Goal: Transaction & Acquisition: Download file/media

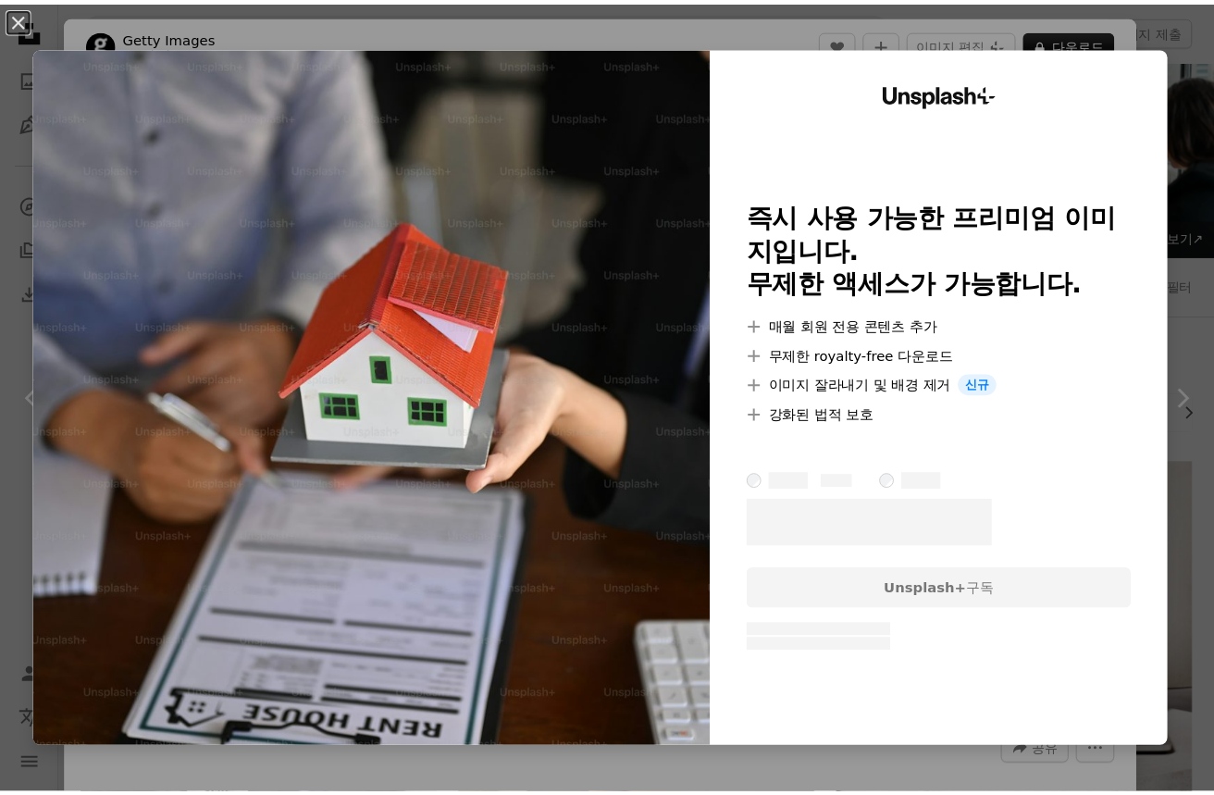
scroll to position [833, 0]
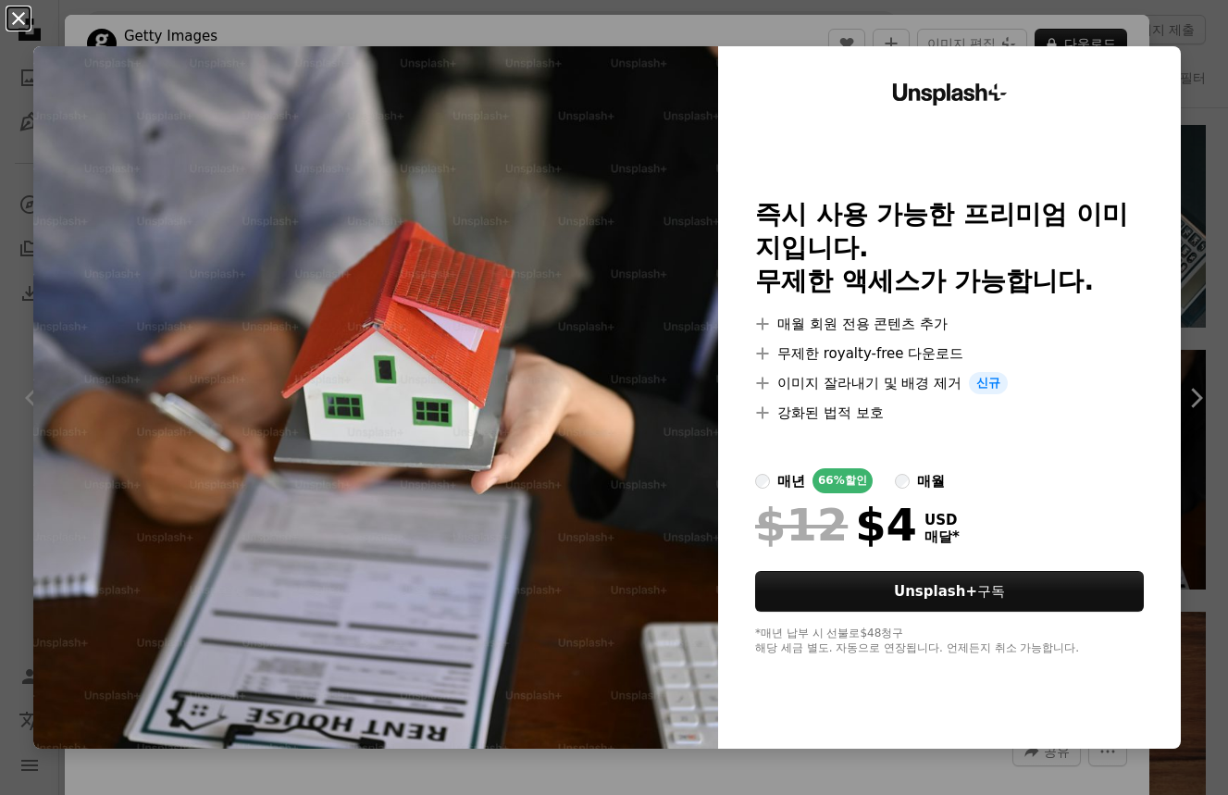
click at [19, 14] on button "An X shape" at bounding box center [18, 18] width 22 height 22
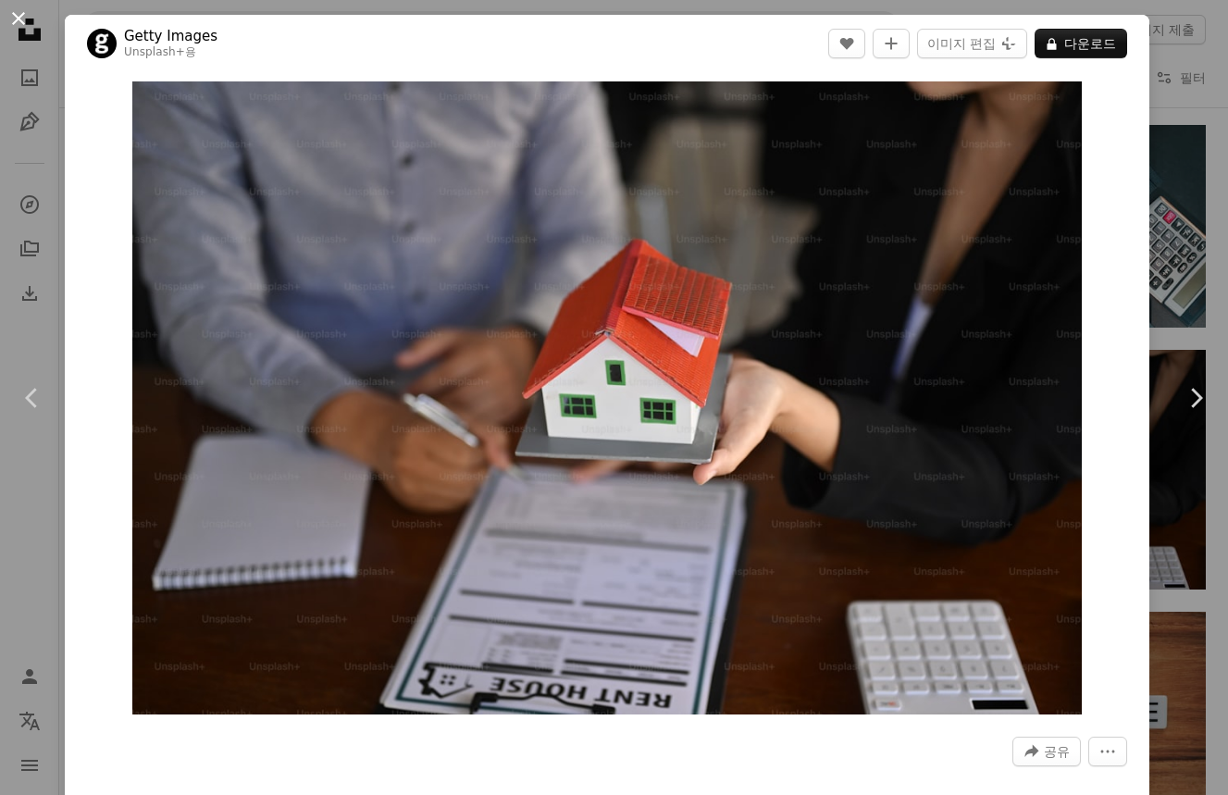
click at [23, 29] on button "An X shape" at bounding box center [18, 18] width 22 height 22
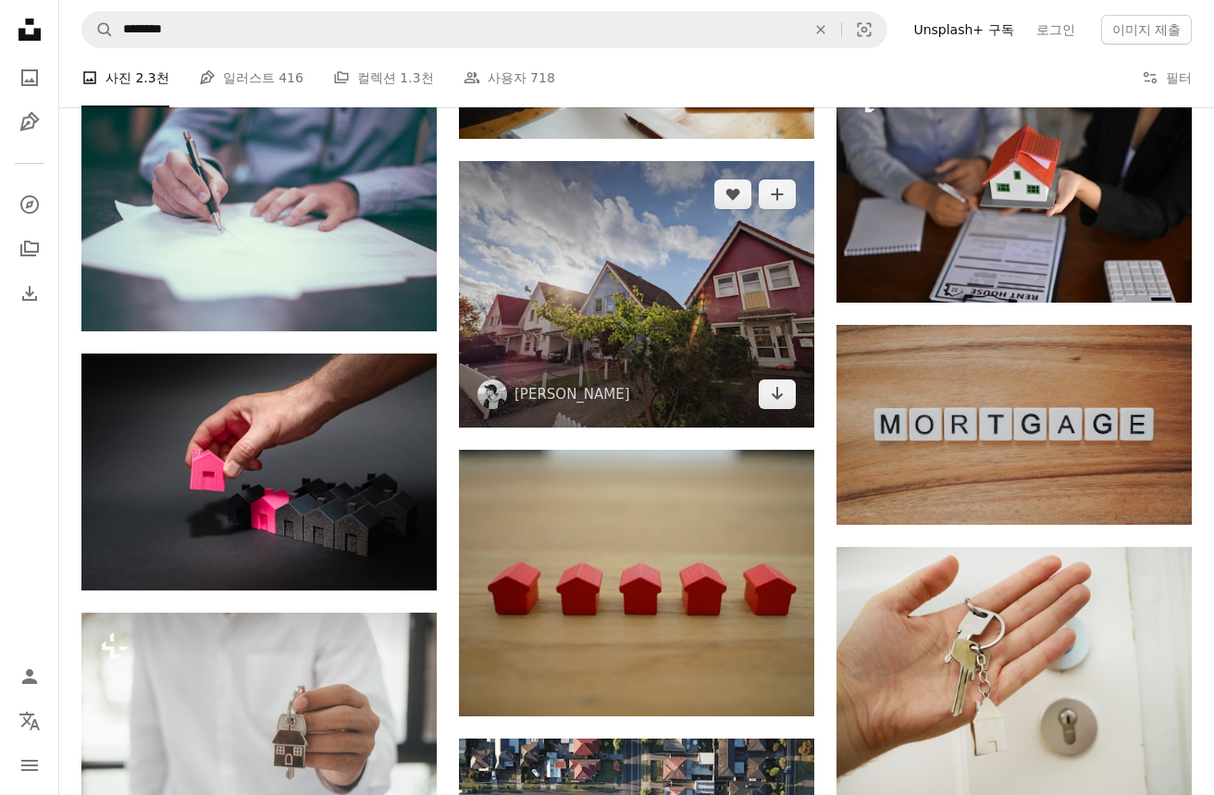
scroll to position [1110, 0]
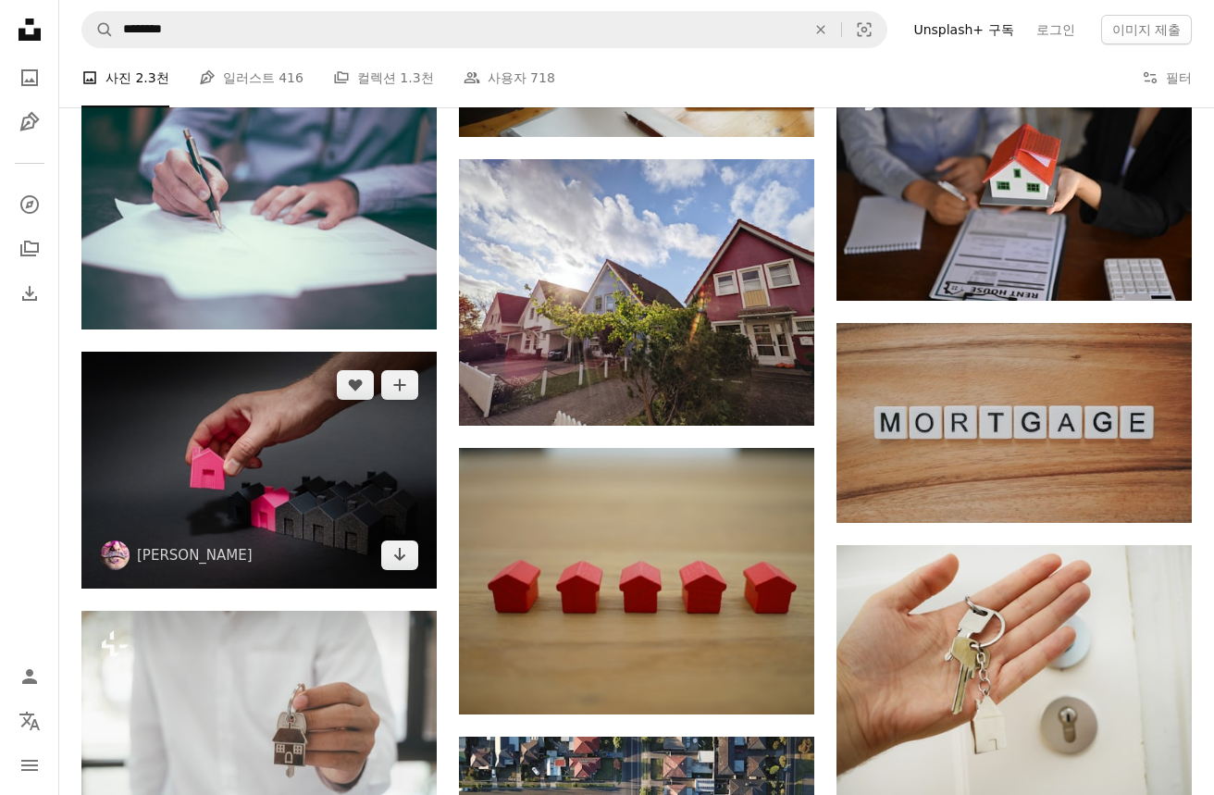
click at [314, 513] on img at bounding box center [258, 471] width 355 height 238
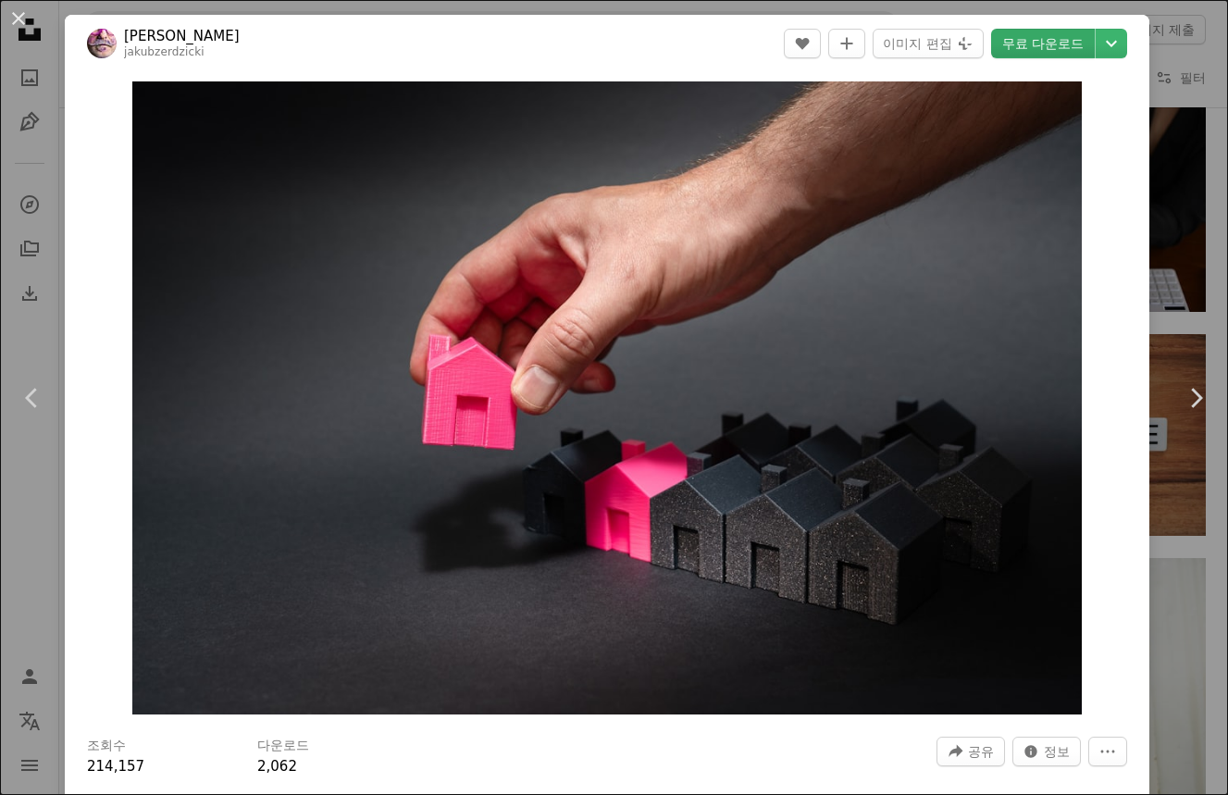
click at [1065, 46] on link "무료 다운로드" at bounding box center [1043, 44] width 104 height 30
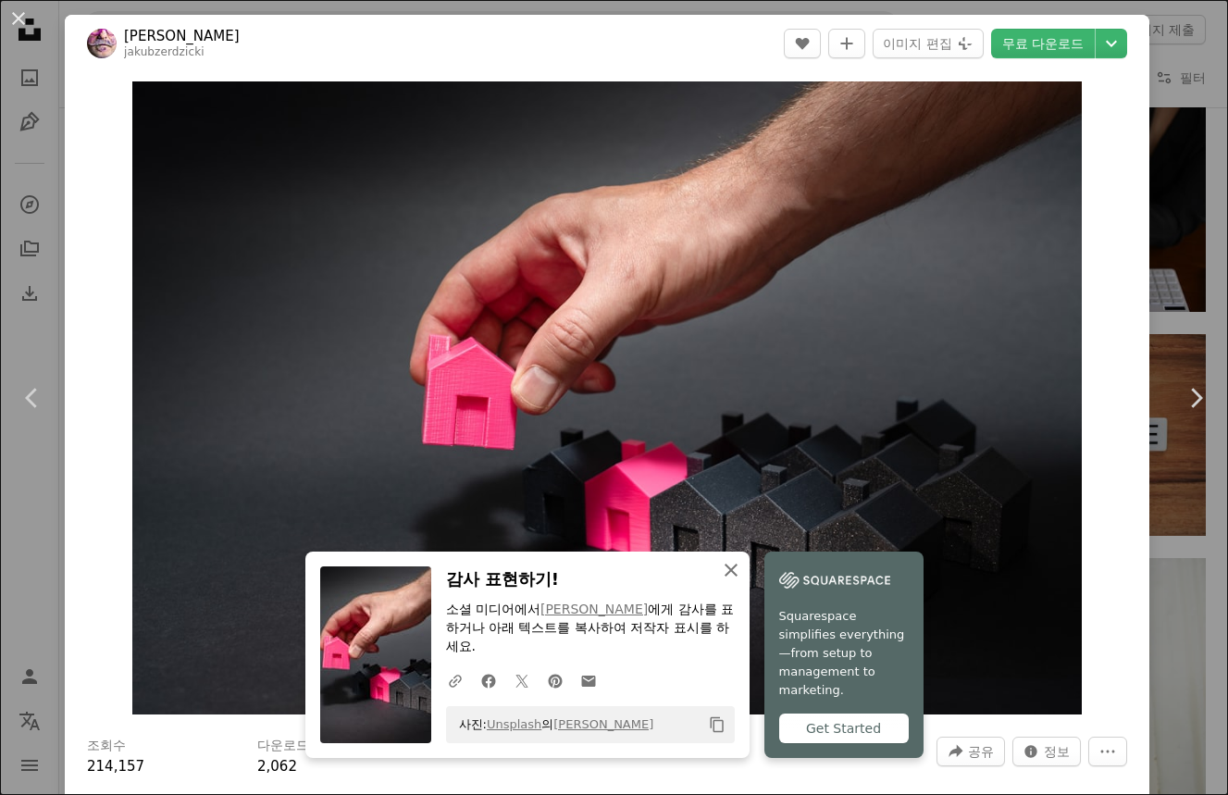
click at [724, 566] on icon "An X shape" at bounding box center [731, 570] width 22 height 22
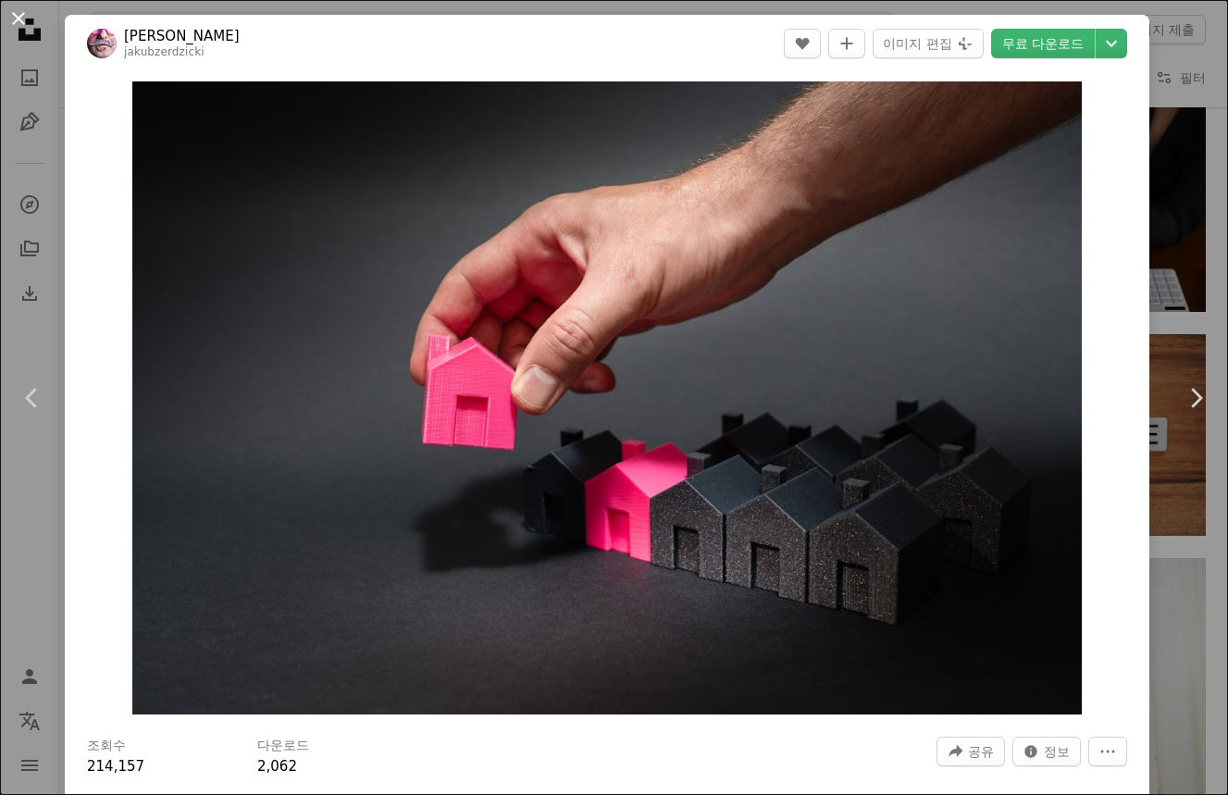
click at [14, 12] on button "An X shape" at bounding box center [18, 18] width 22 height 22
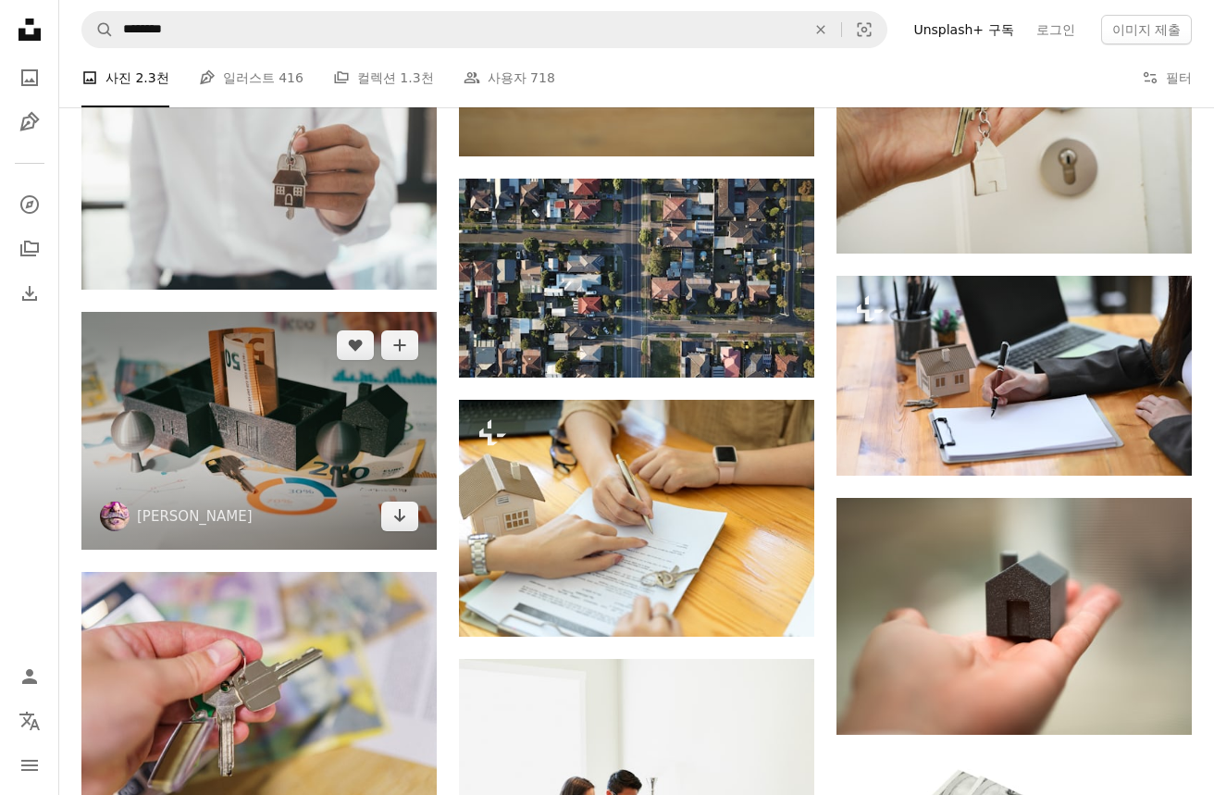
scroll to position [1758, 0]
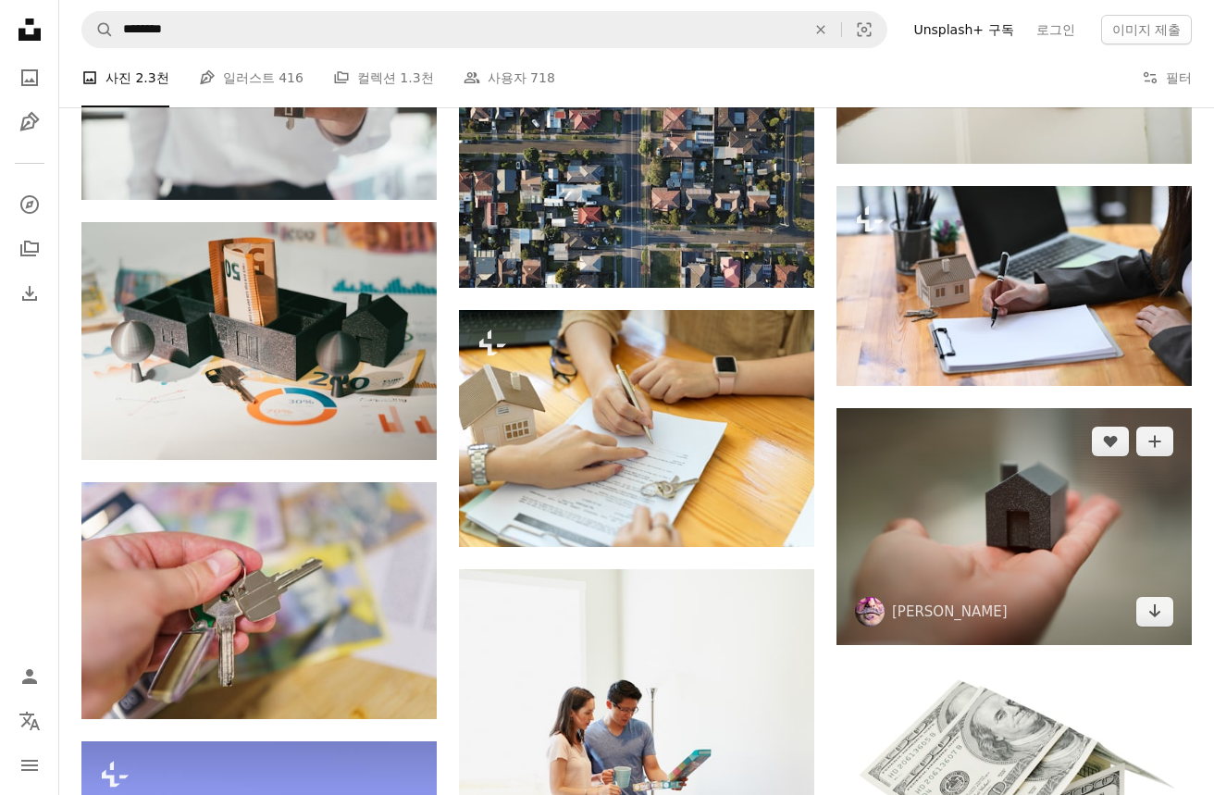
click at [1059, 593] on img at bounding box center [1013, 526] width 355 height 237
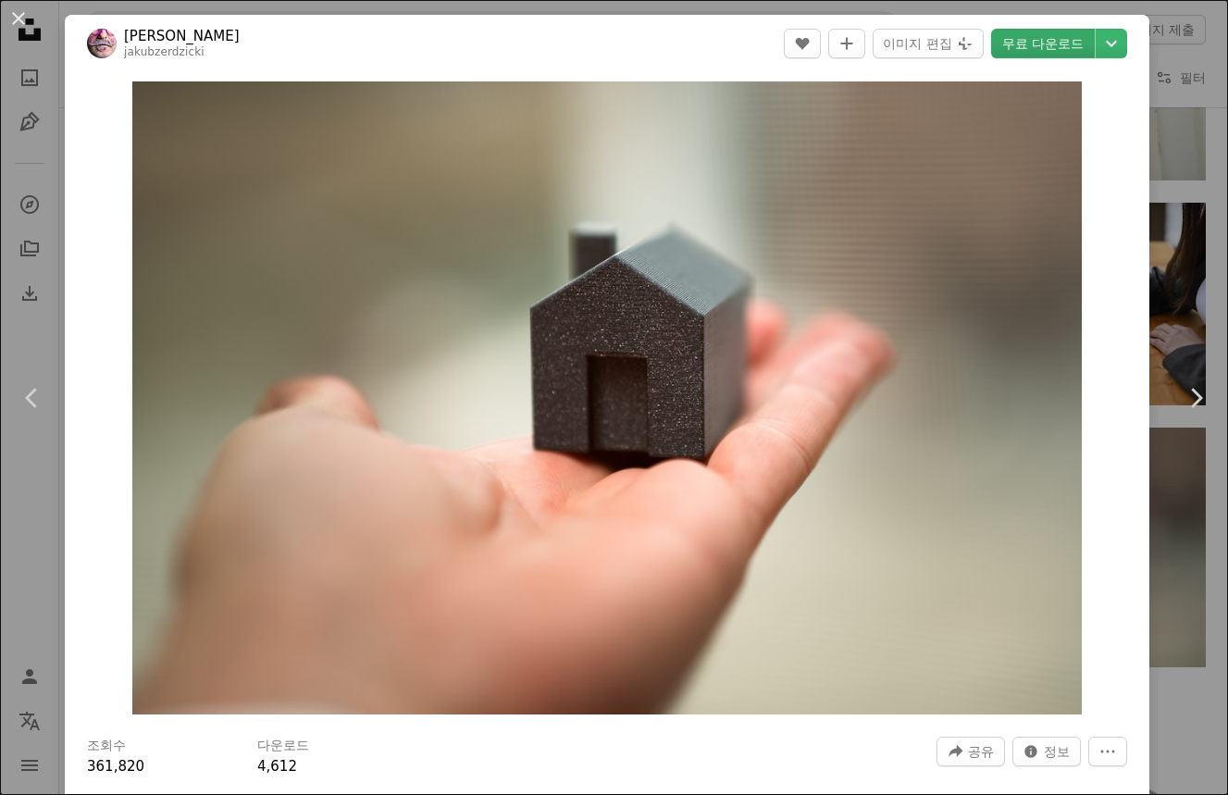
click at [1030, 52] on link "무료 다운로드" at bounding box center [1043, 44] width 104 height 30
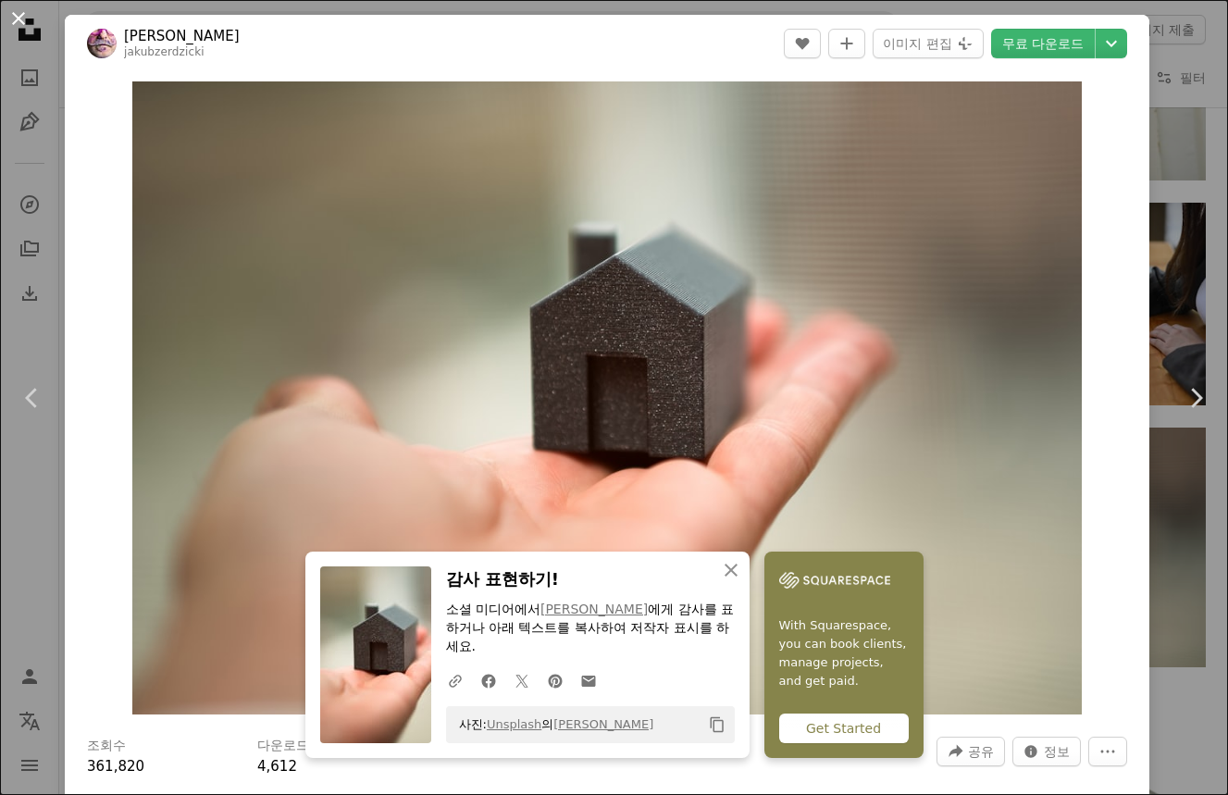
click at [16, 16] on button "An X shape" at bounding box center [18, 18] width 22 height 22
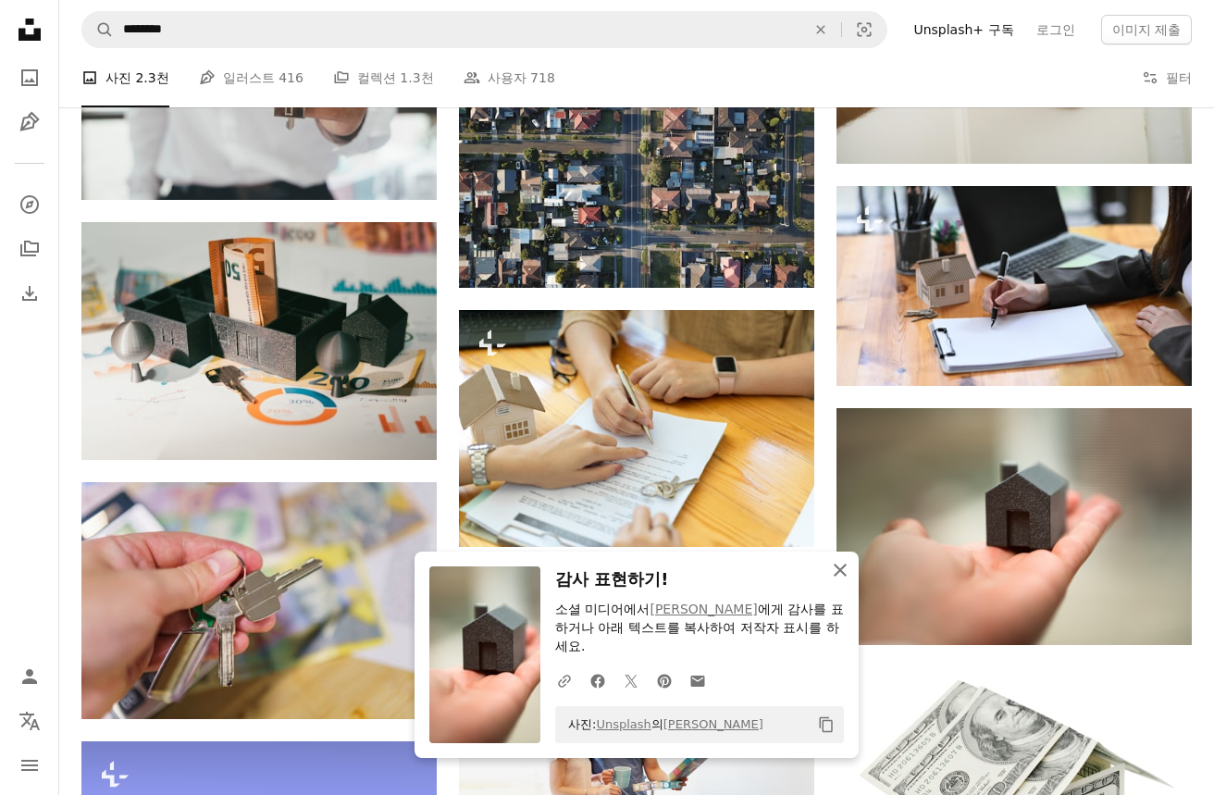
click at [840, 565] on icon "An X shape" at bounding box center [840, 570] width 22 height 22
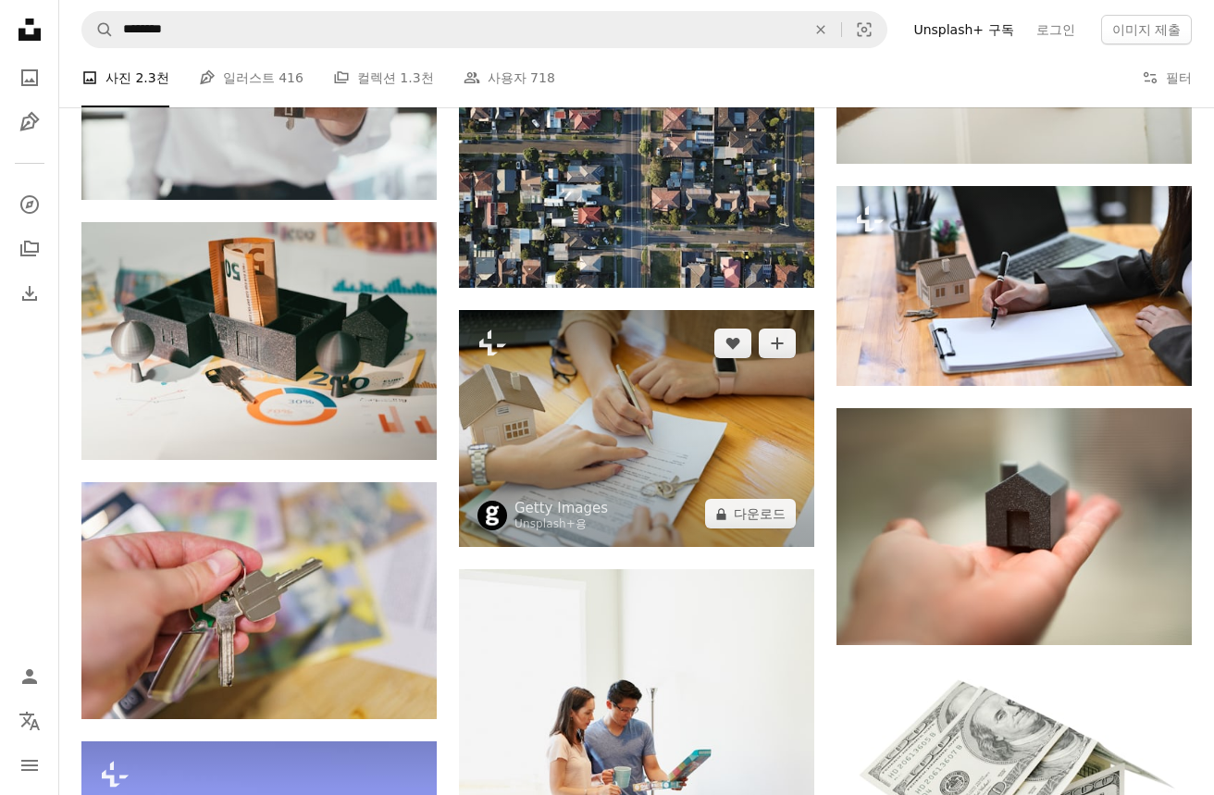
click at [677, 453] on img at bounding box center [636, 428] width 355 height 237
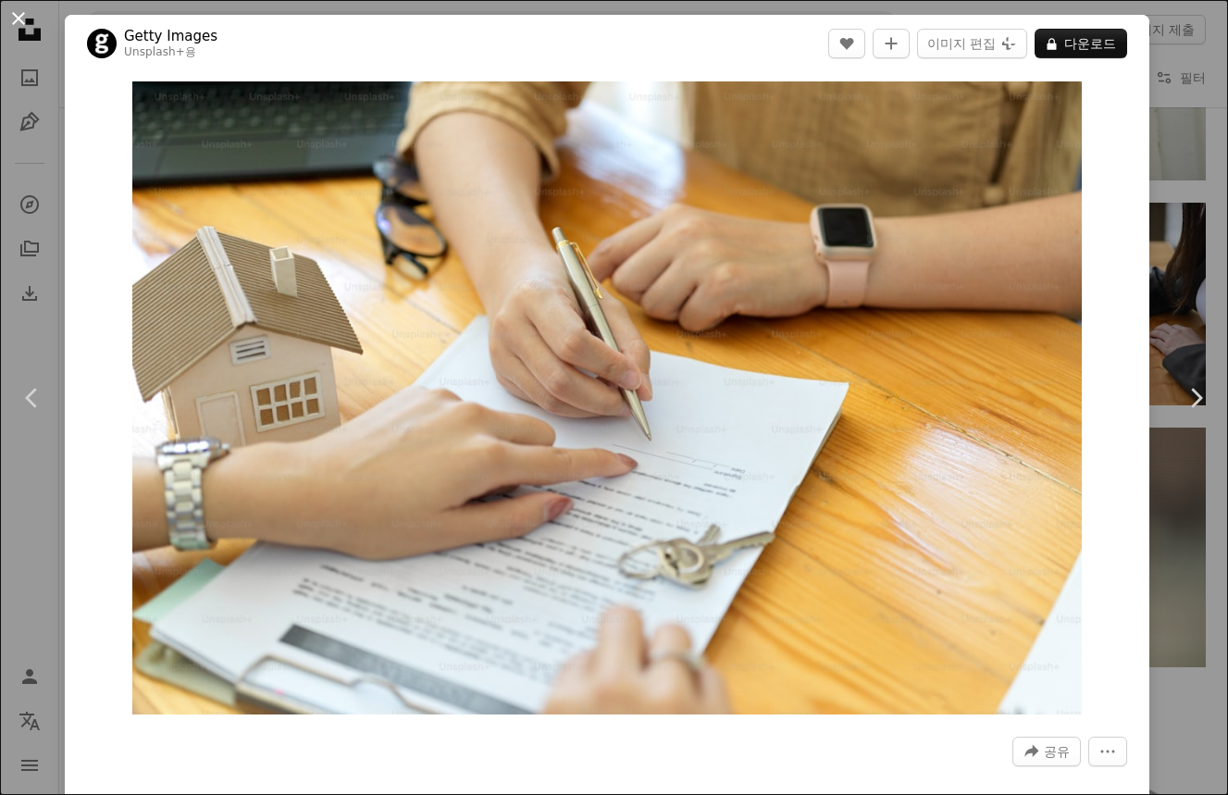
click at [27, 20] on button "An X shape" at bounding box center [18, 18] width 22 height 22
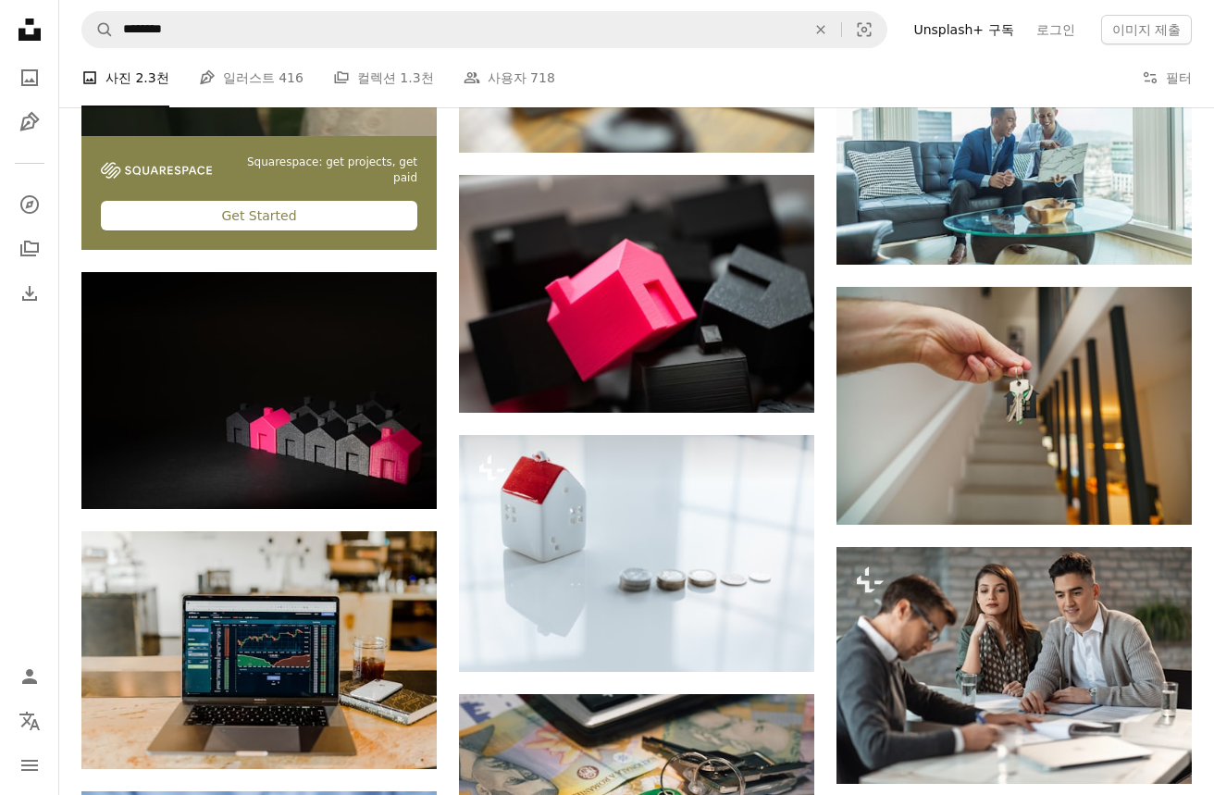
scroll to position [3239, 0]
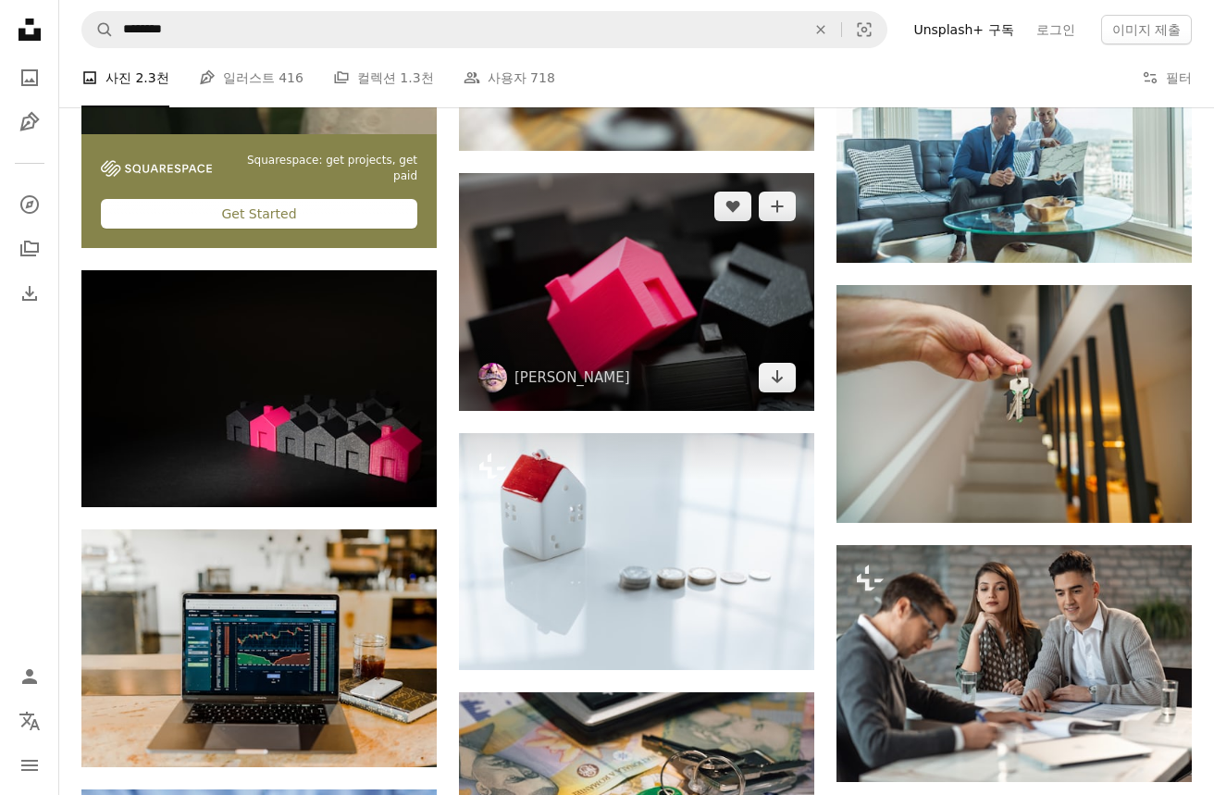
click at [727, 309] on img at bounding box center [636, 292] width 355 height 238
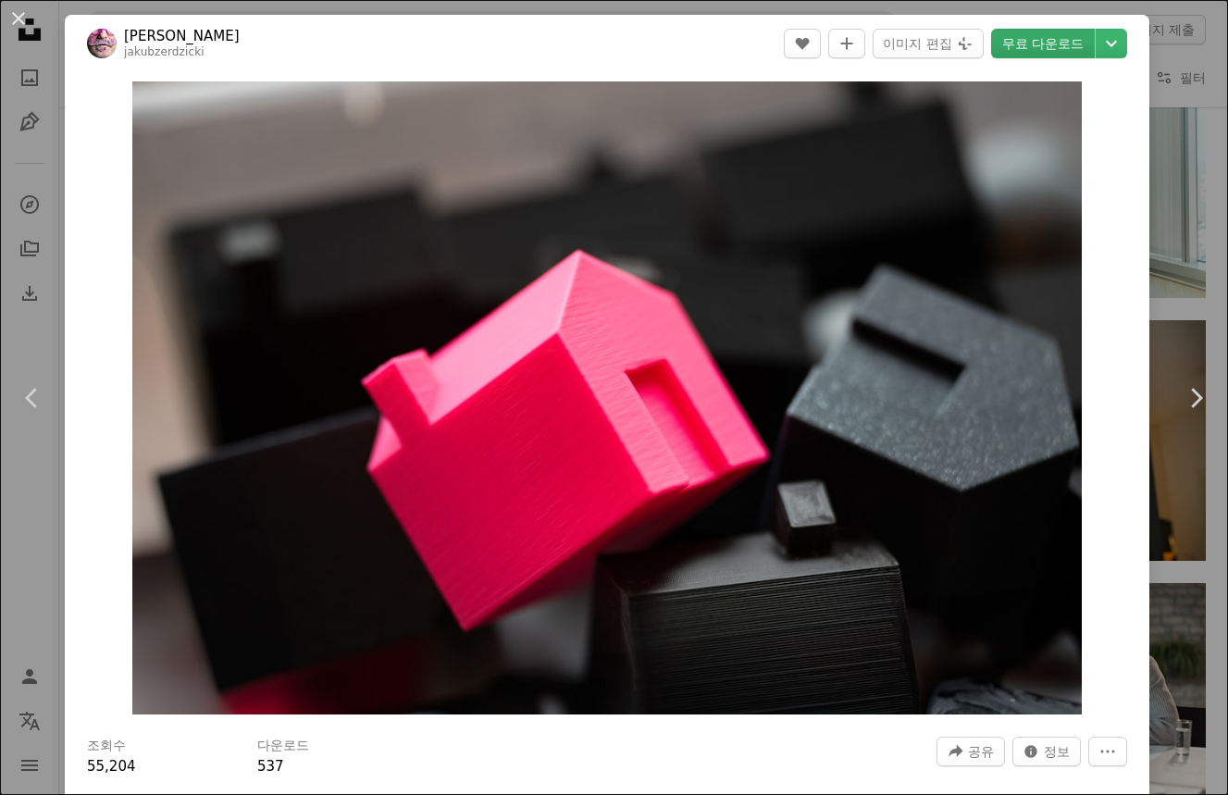
click at [1057, 47] on link "무료 다운로드" at bounding box center [1043, 44] width 104 height 30
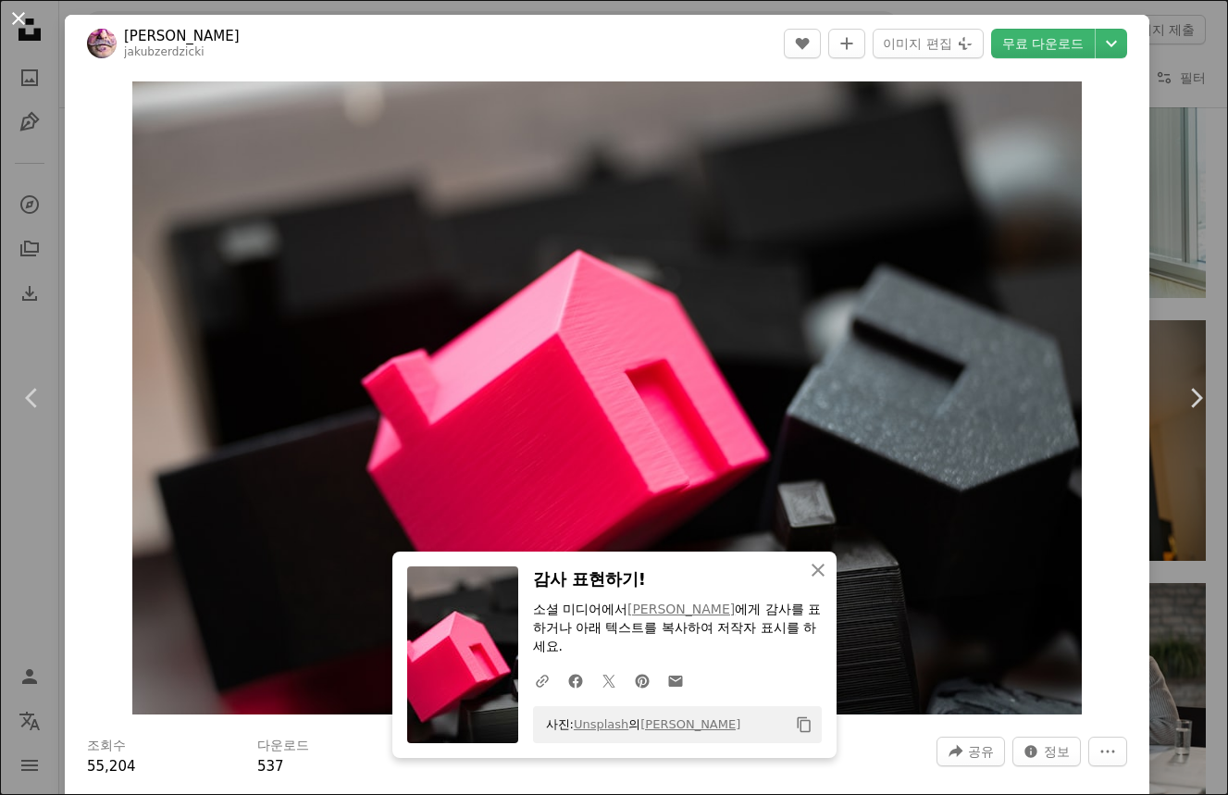
click at [14, 10] on button "An X shape" at bounding box center [18, 18] width 22 height 22
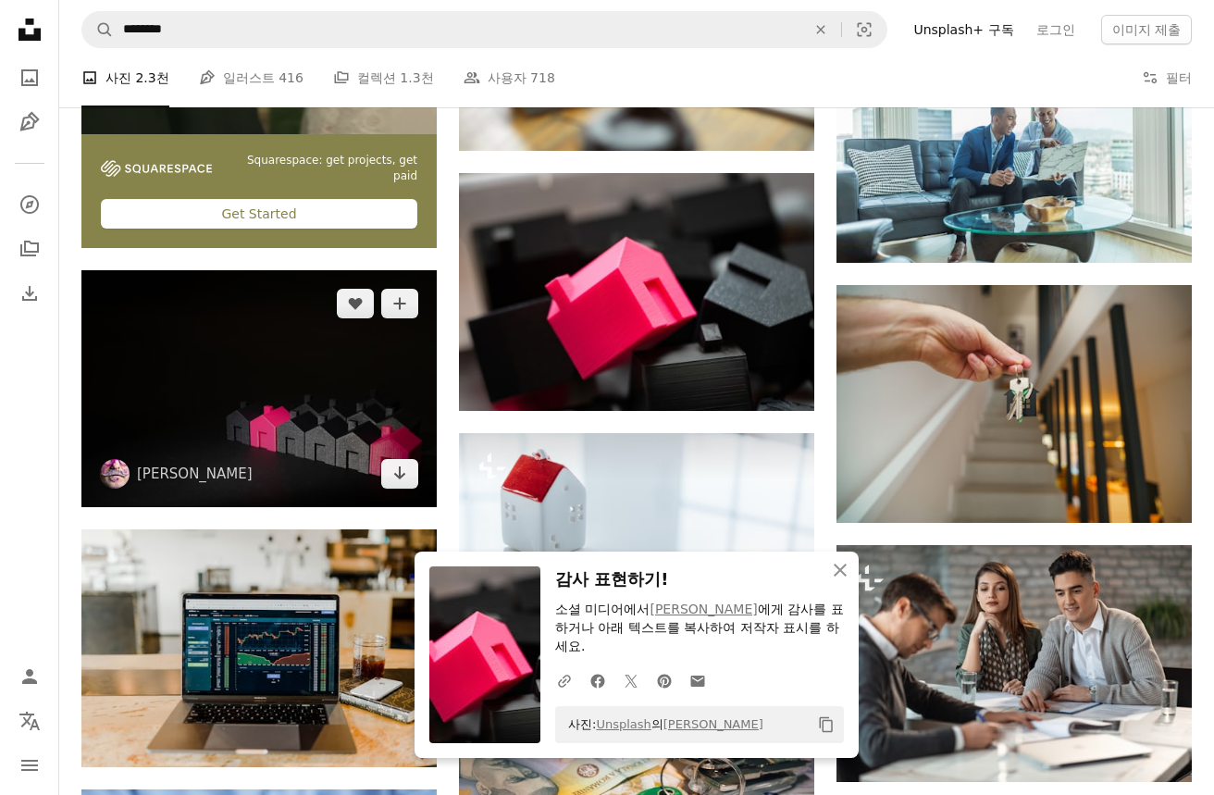
click at [242, 394] on img at bounding box center [258, 389] width 355 height 238
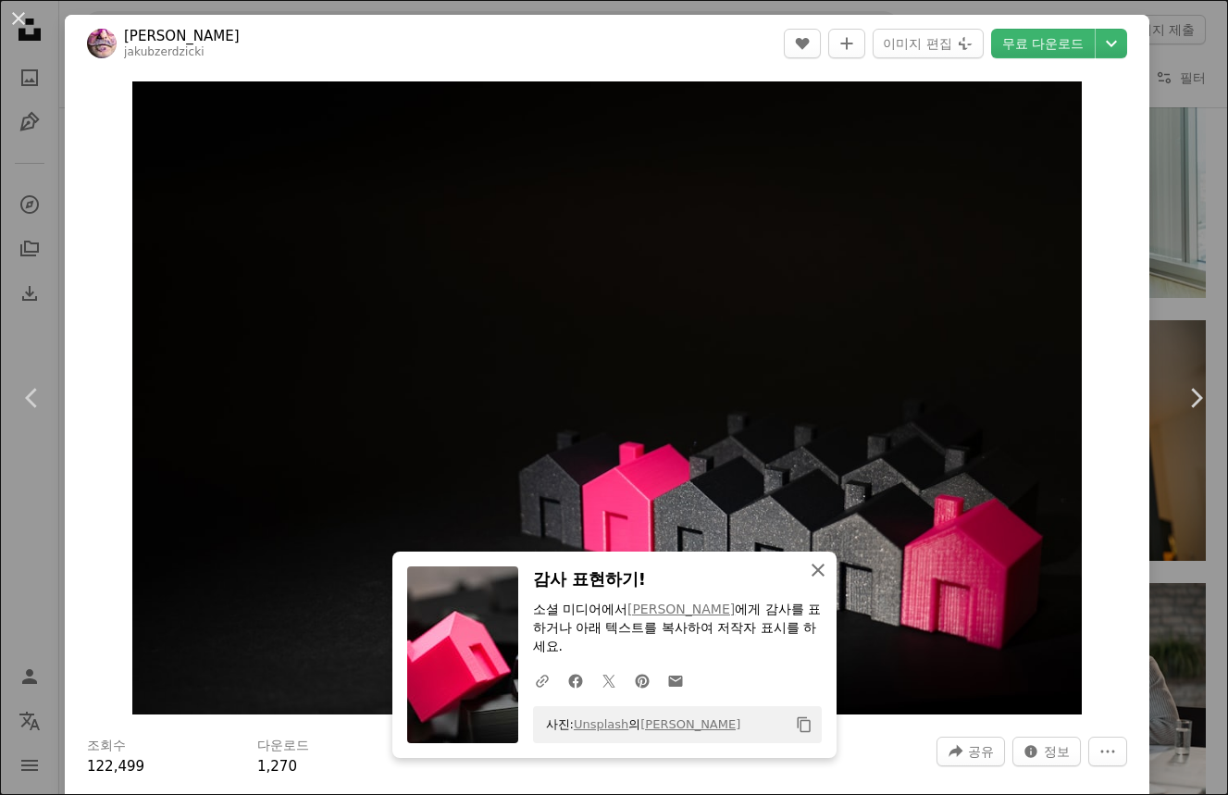
click at [813, 569] on icon "An X shape" at bounding box center [818, 570] width 22 height 22
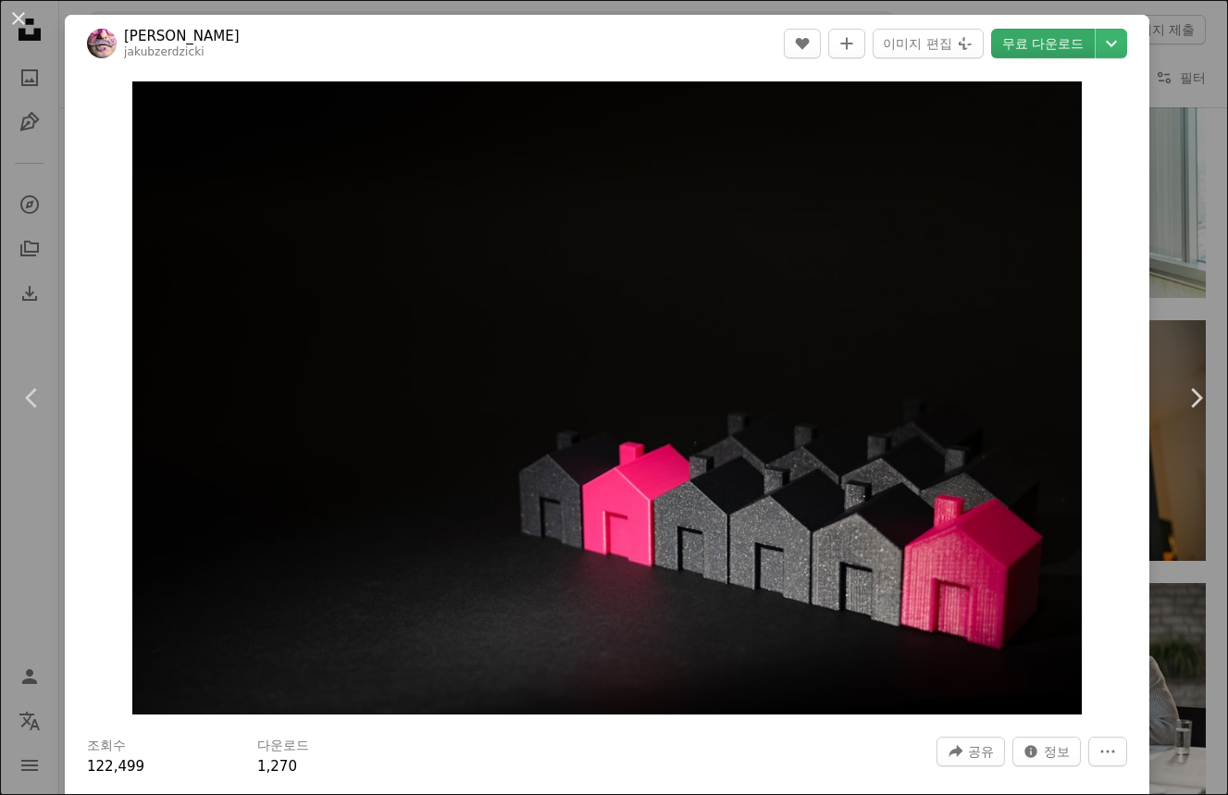
click at [1038, 46] on link "무료 다운로드" at bounding box center [1043, 44] width 104 height 30
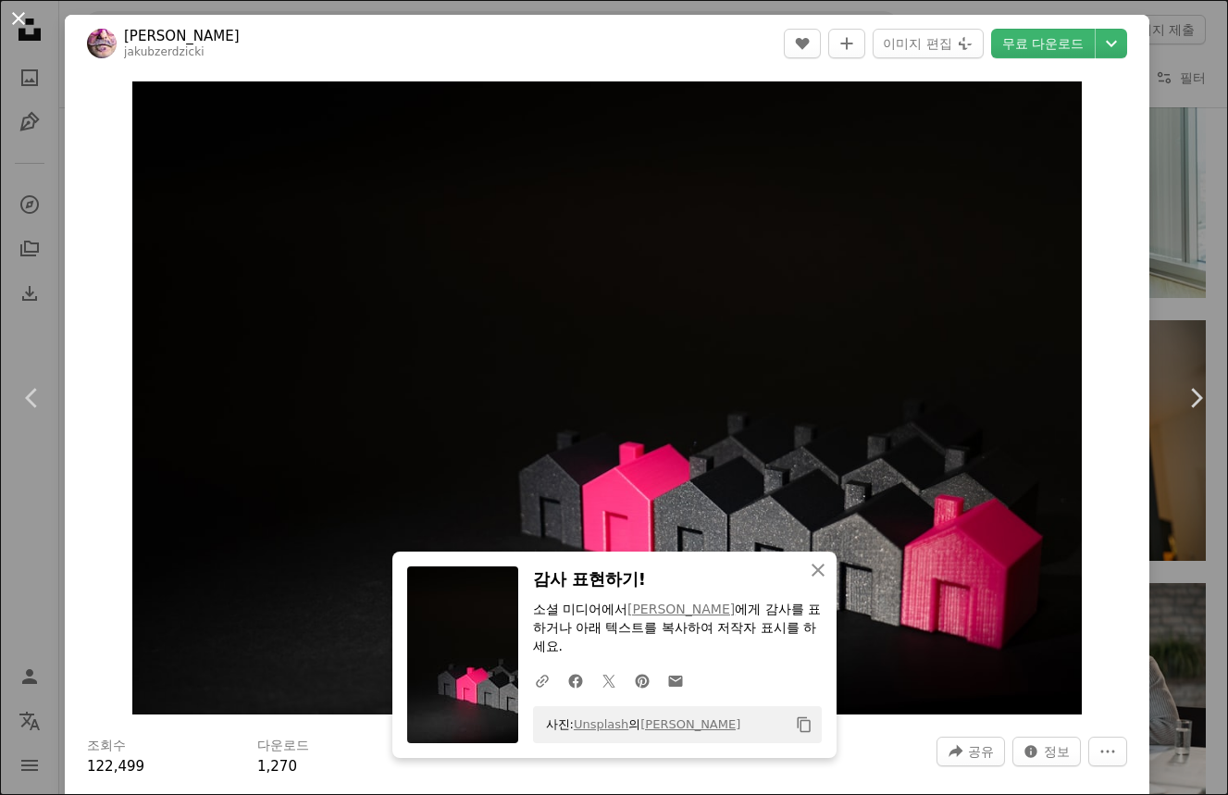
click at [17, 16] on button "An X shape" at bounding box center [18, 18] width 22 height 22
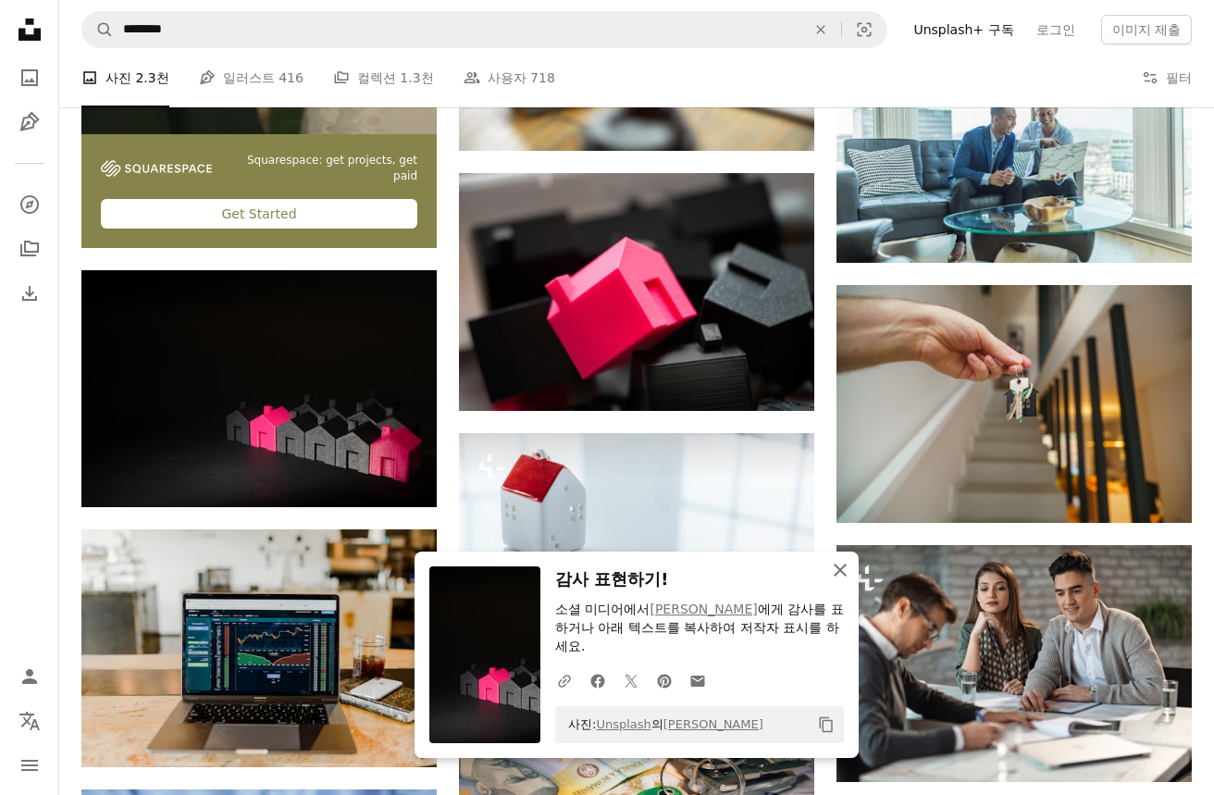
click at [849, 576] on icon "An X shape" at bounding box center [840, 570] width 22 height 22
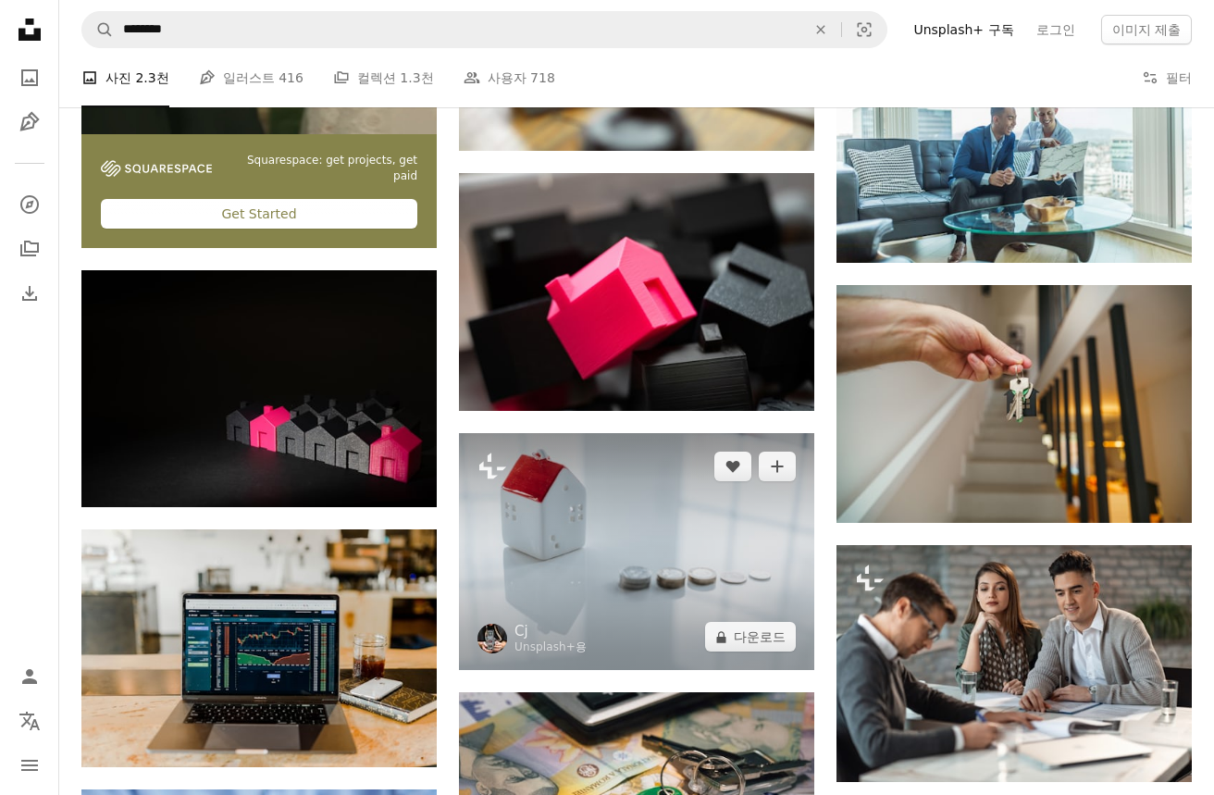
click at [618, 559] on img at bounding box center [636, 552] width 355 height 238
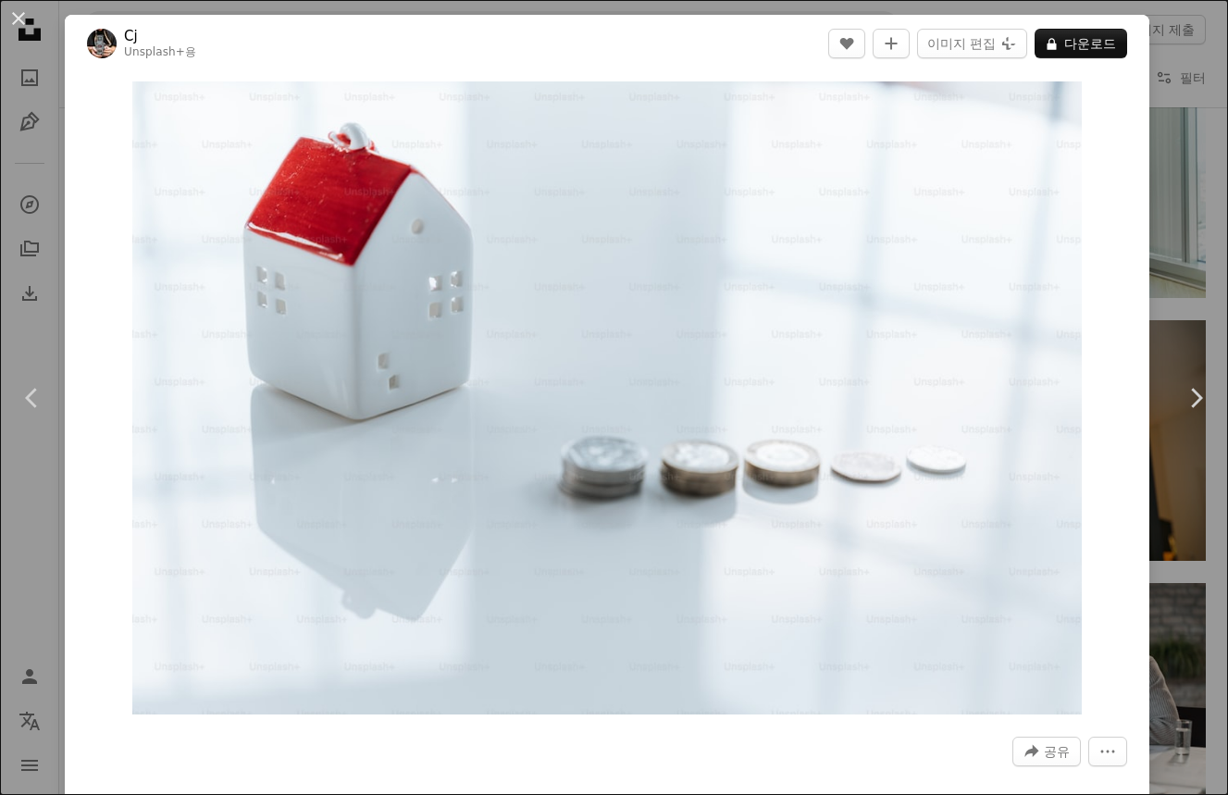
drag, startPoint x: 12, startPoint y: 22, endPoint x: 20, endPoint y: 30, distance: 11.1
click at [15, 20] on button "An X shape" at bounding box center [18, 18] width 22 height 22
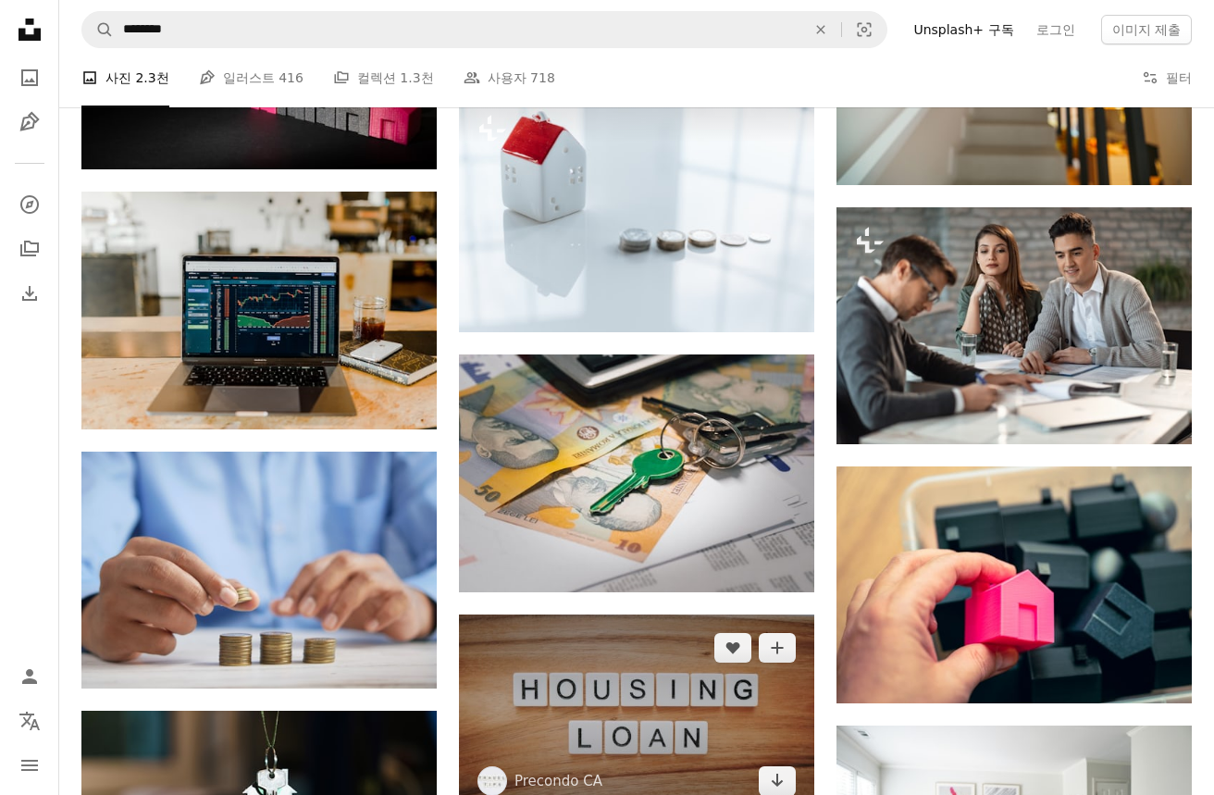
scroll to position [3701, 0]
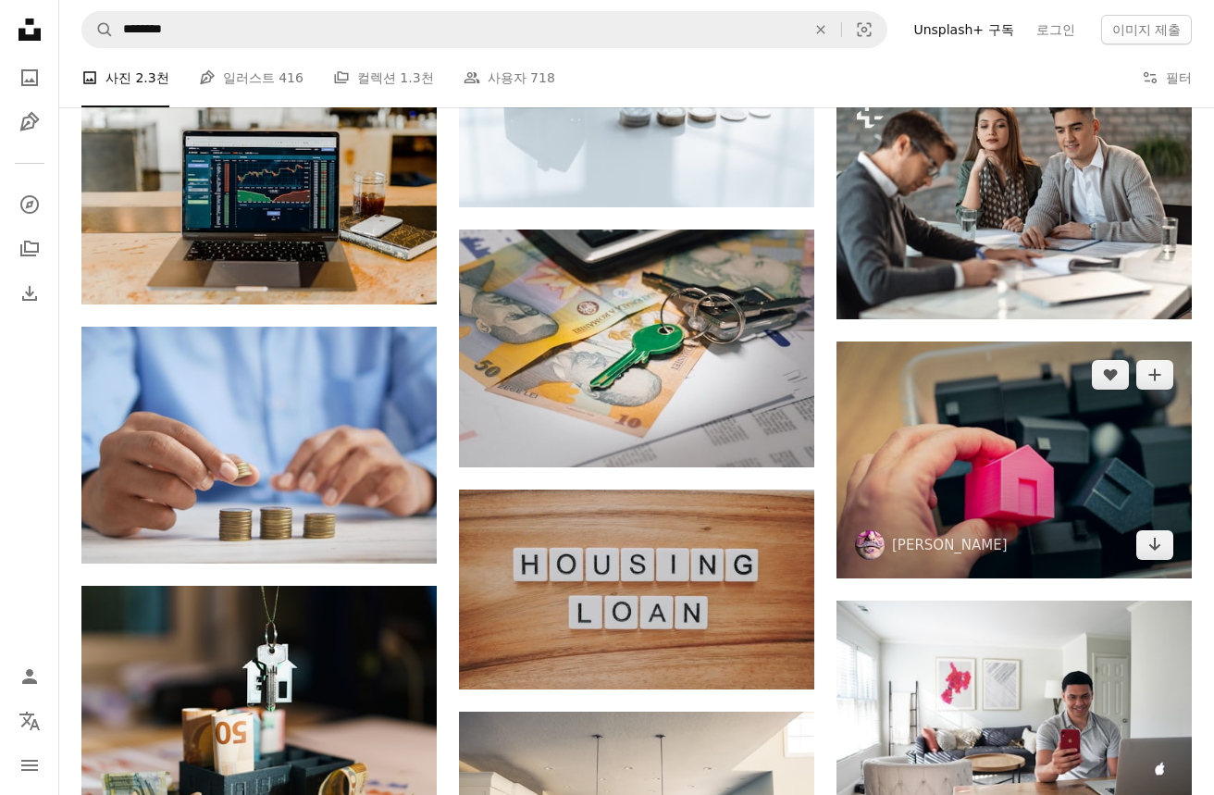
click at [1126, 467] on img at bounding box center [1013, 460] width 355 height 238
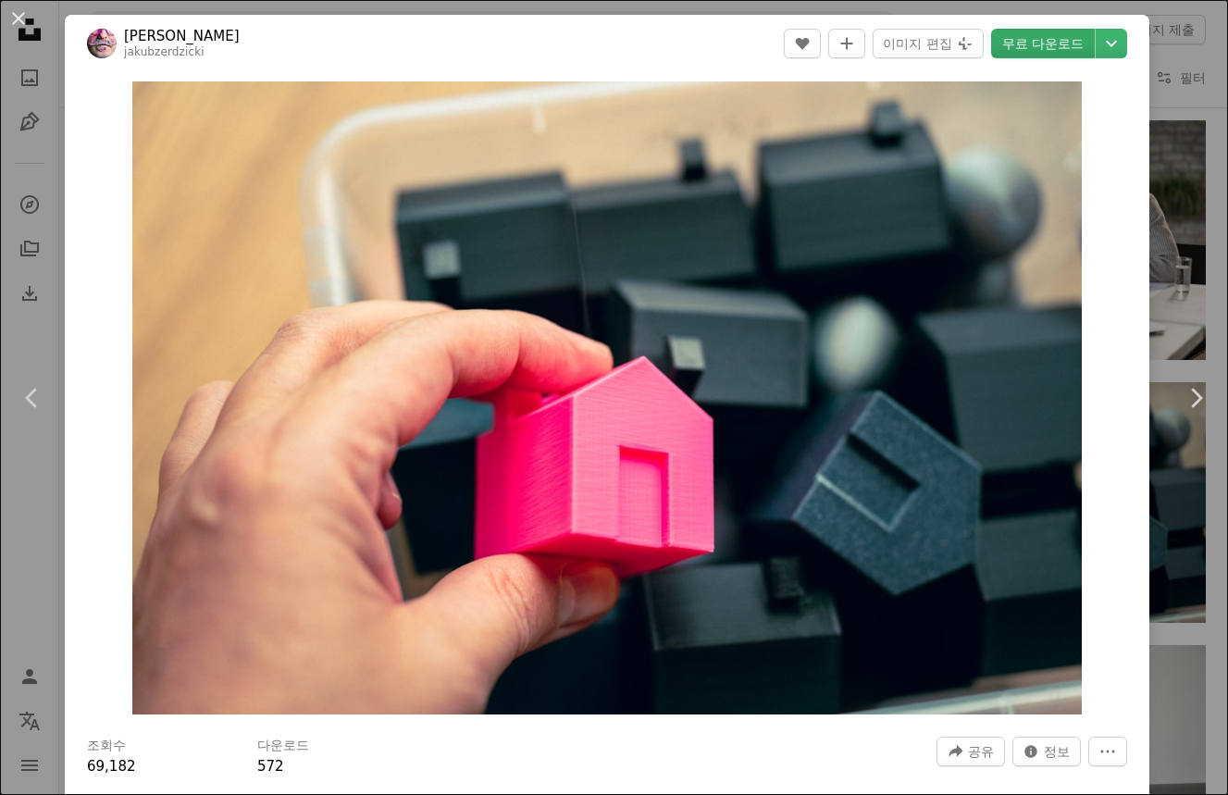
click at [1024, 45] on link "무료 다운로드" at bounding box center [1043, 44] width 104 height 30
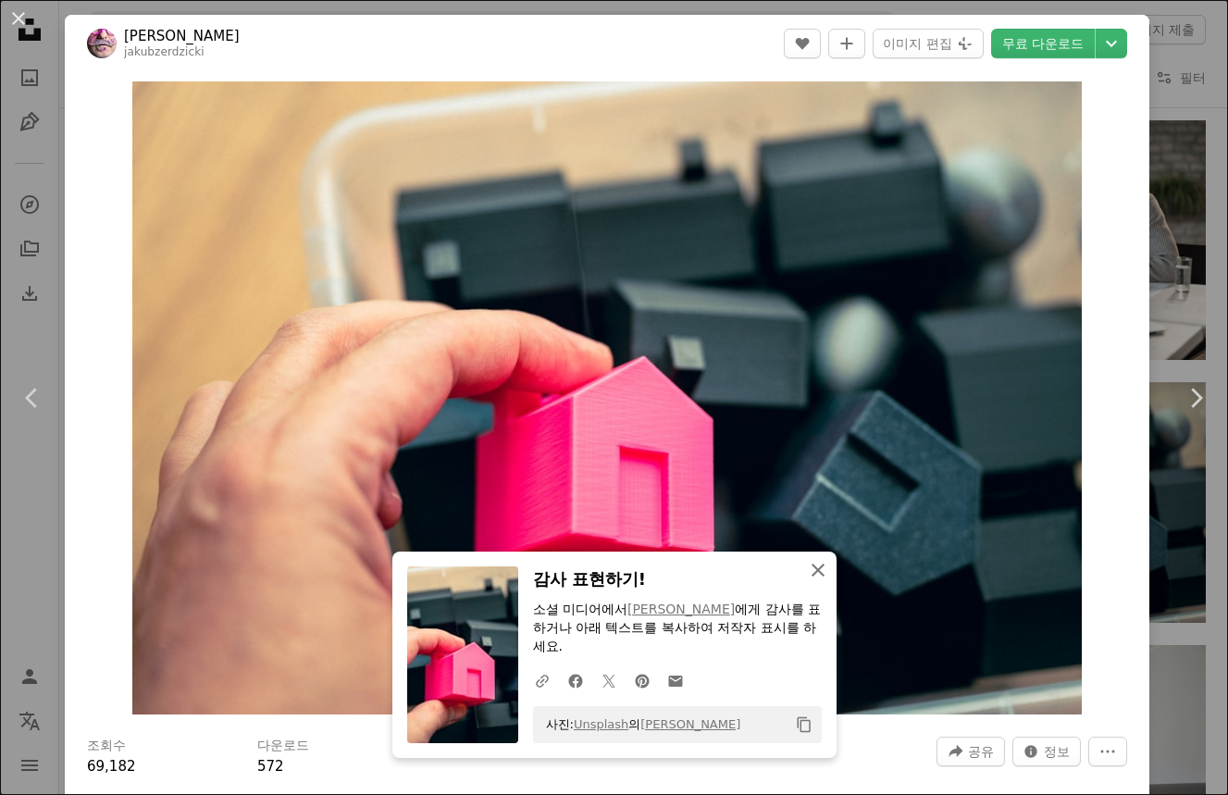
drag, startPoint x: 815, startPoint y: 565, endPoint x: 825, endPoint y: 554, distance: 15.1
click at [816, 566] on icon "An X shape" at bounding box center [818, 570] width 22 height 22
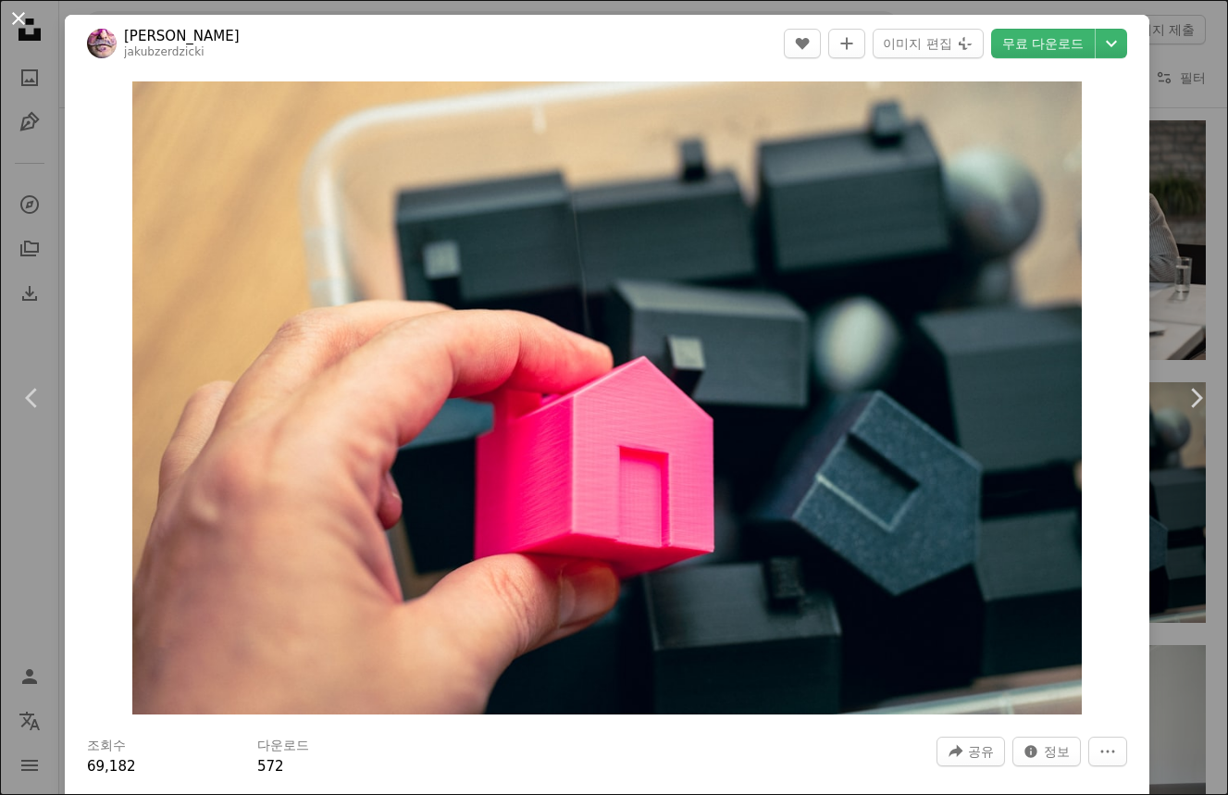
click at [17, 22] on button "An X shape" at bounding box center [18, 18] width 22 height 22
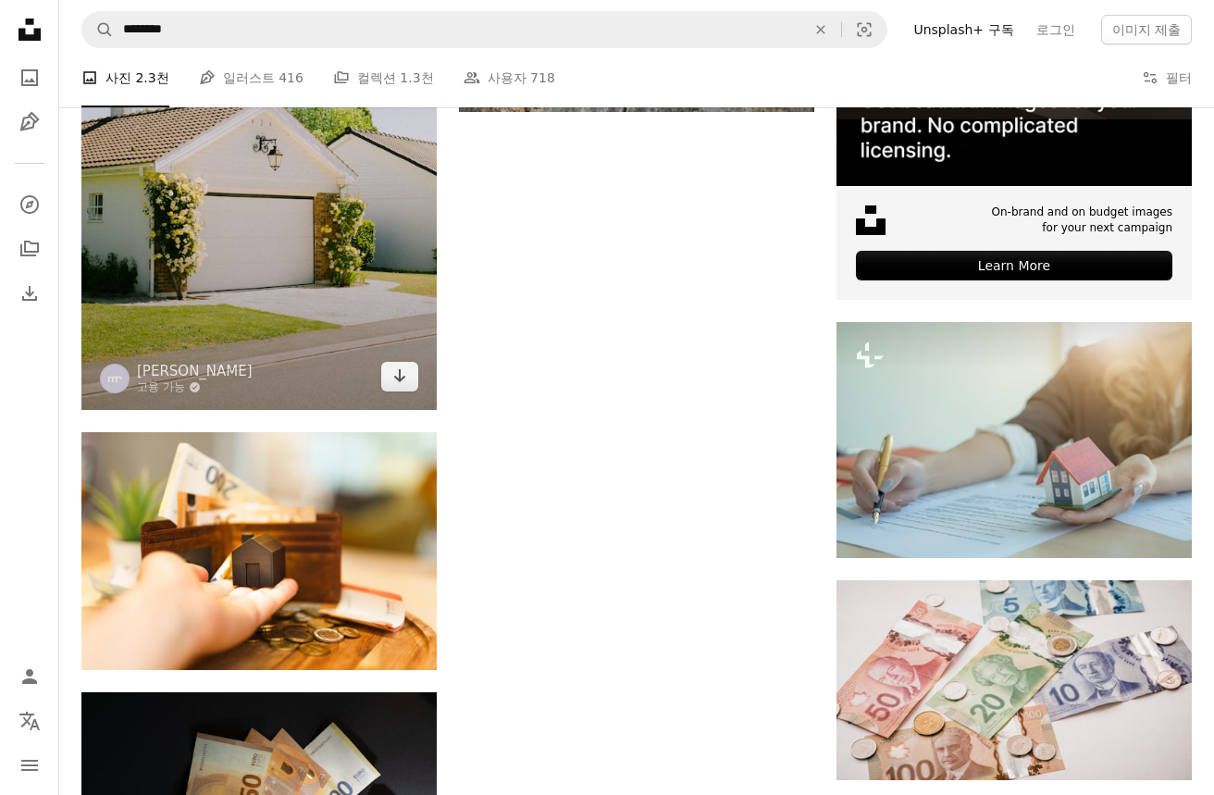
scroll to position [5737, 0]
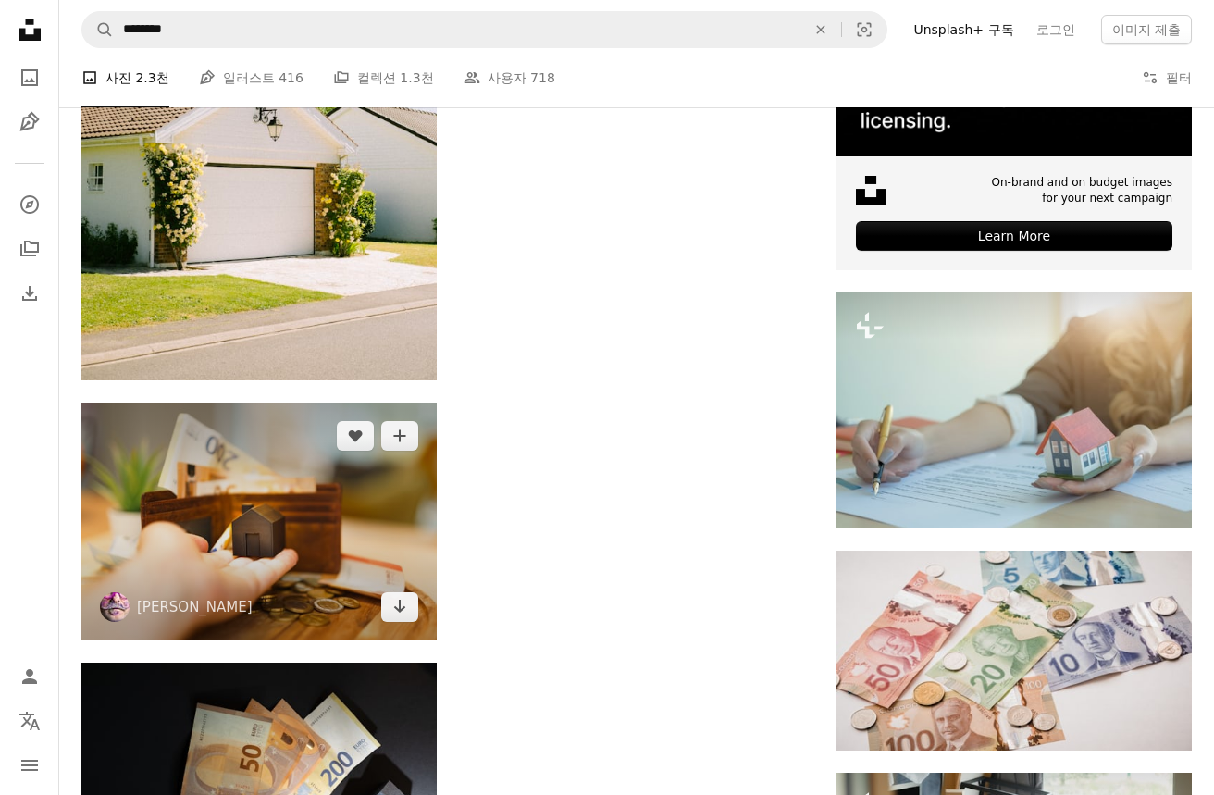
click at [307, 517] on img at bounding box center [258, 522] width 355 height 238
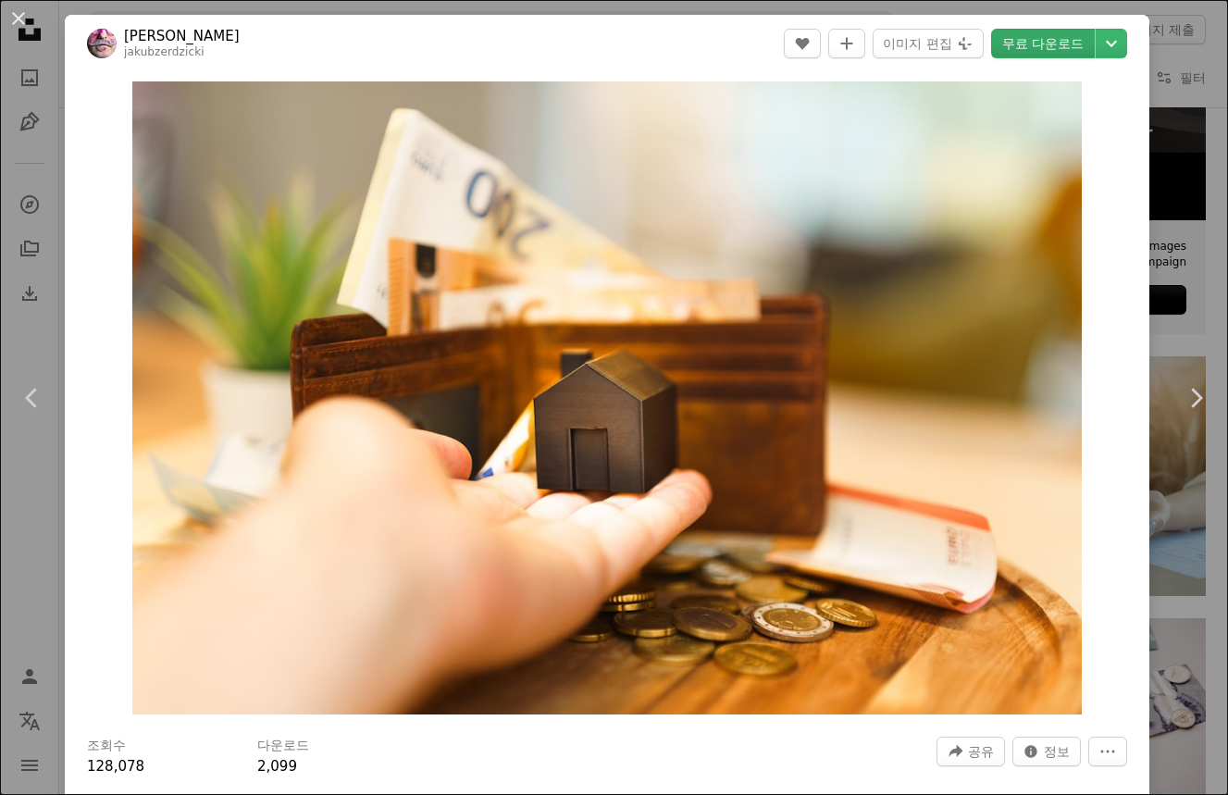
click at [1047, 43] on link "무료 다운로드" at bounding box center [1043, 44] width 104 height 30
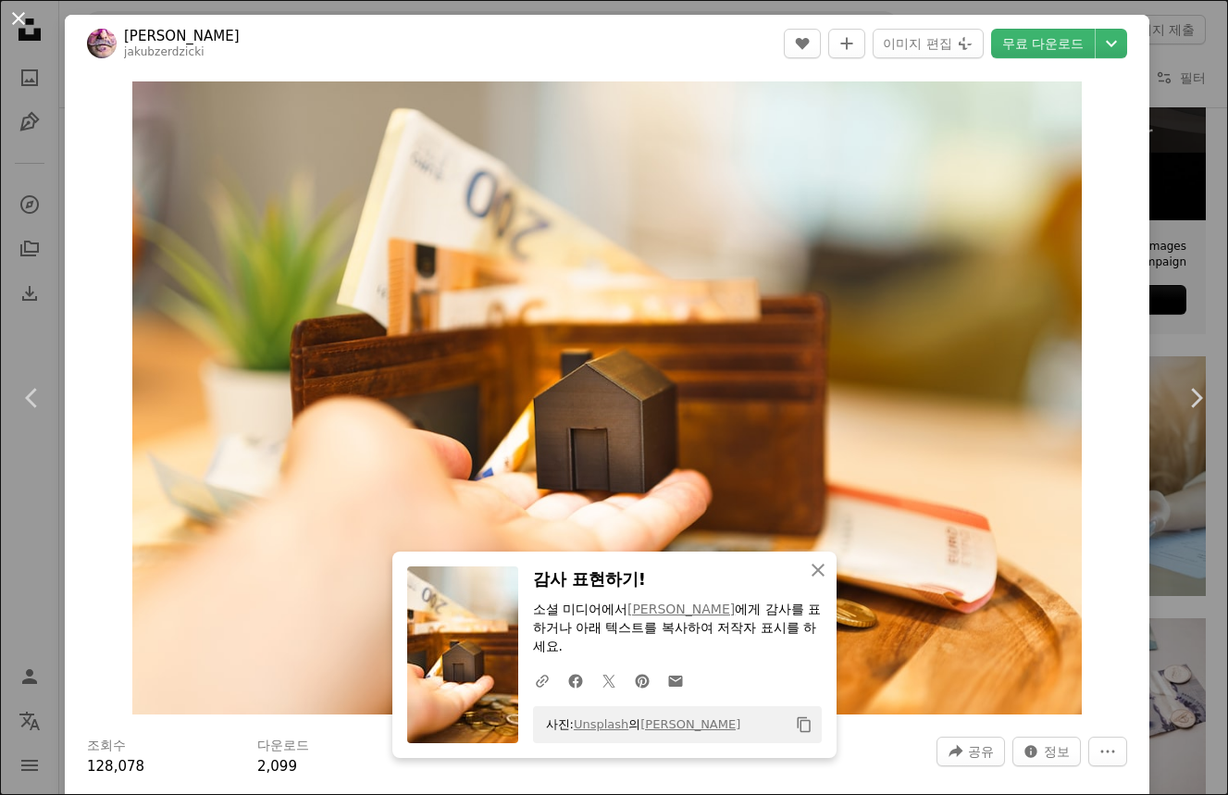
click at [19, 14] on button "An X shape" at bounding box center [18, 18] width 22 height 22
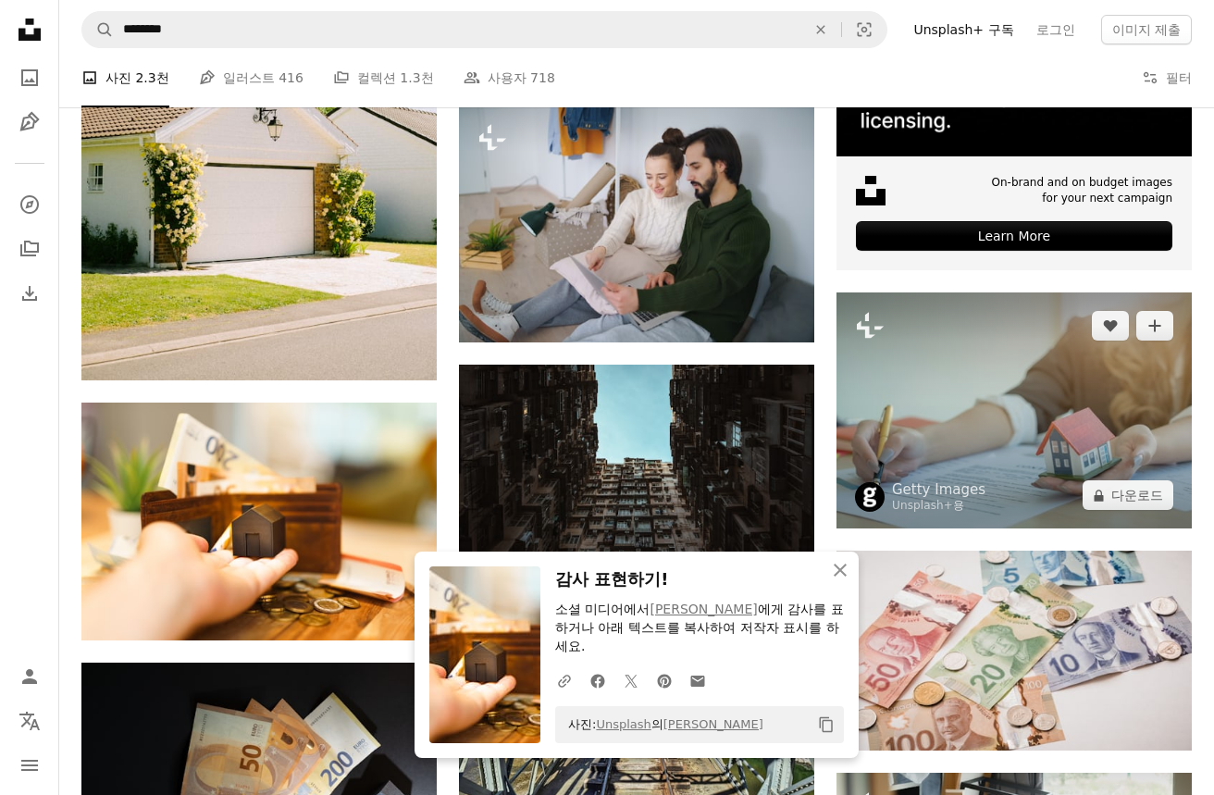
click at [1040, 467] on img at bounding box center [1013, 410] width 355 height 237
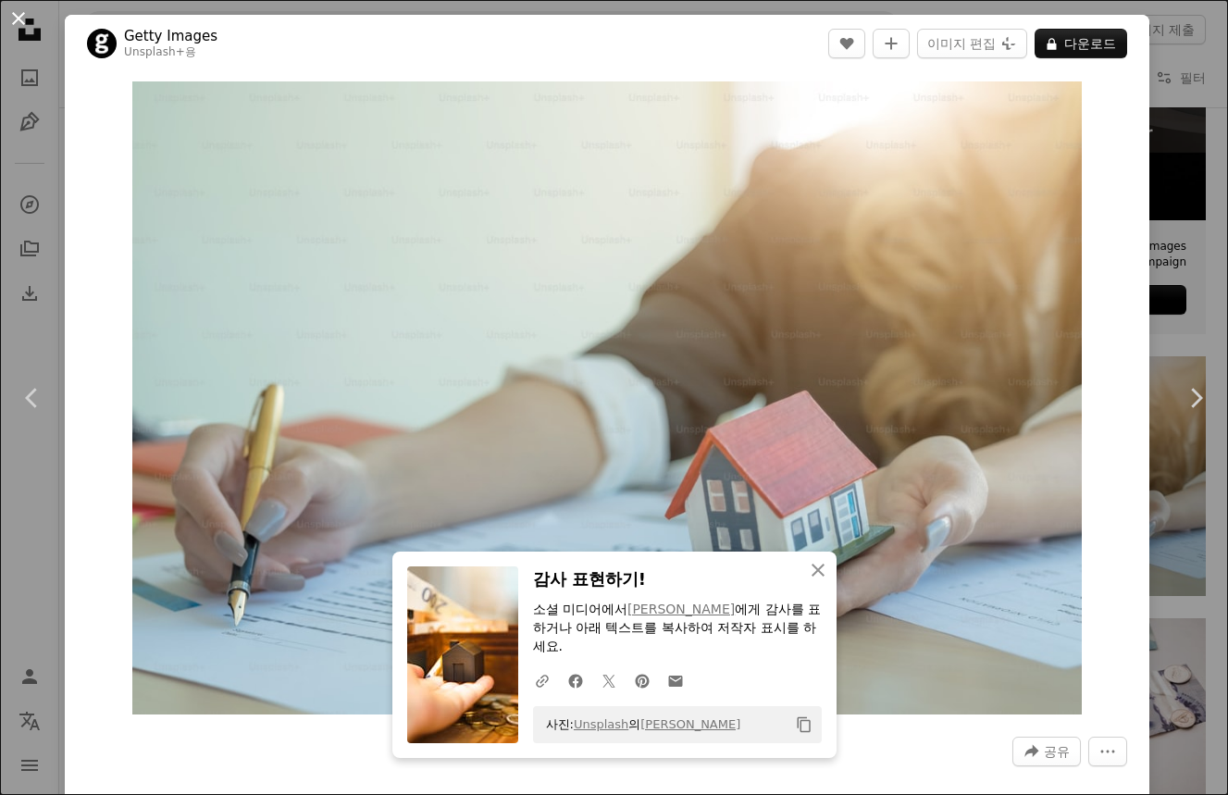
click at [16, 11] on button "An X shape" at bounding box center [18, 18] width 22 height 22
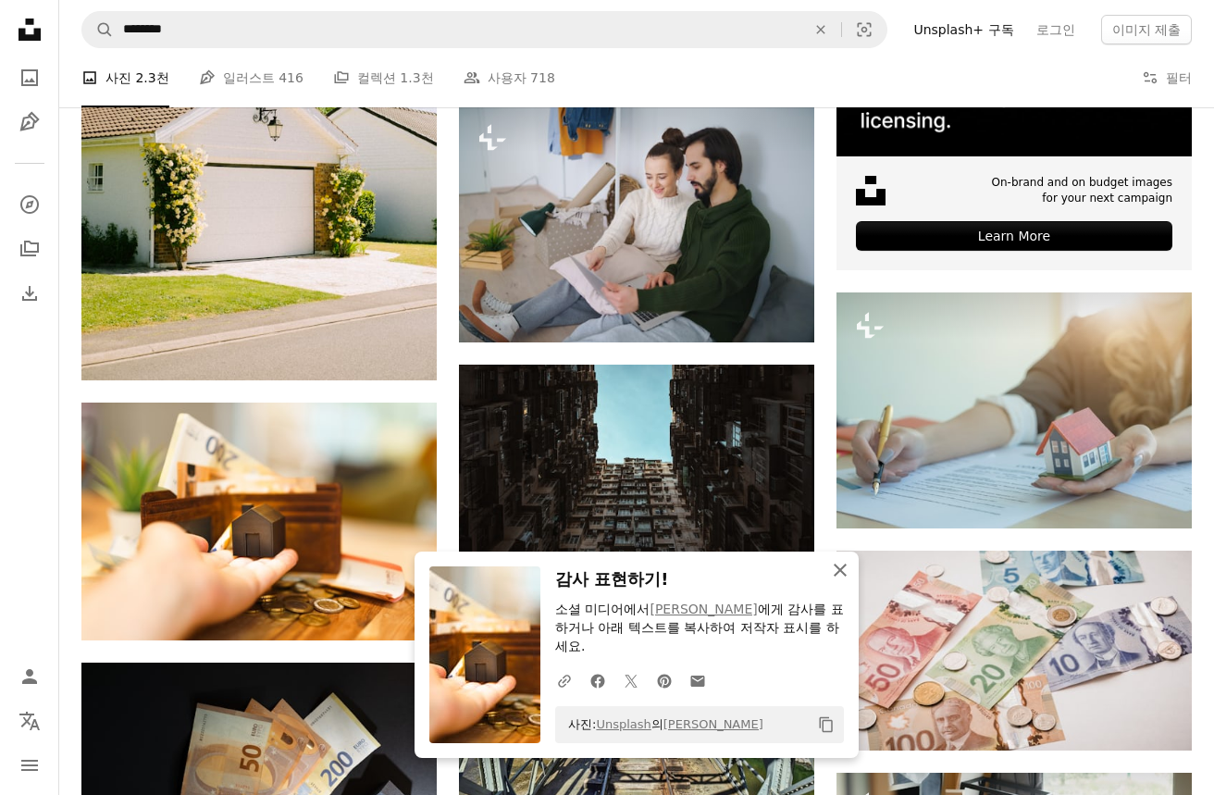
click at [839, 568] on icon "button" at bounding box center [840, 570] width 13 height 13
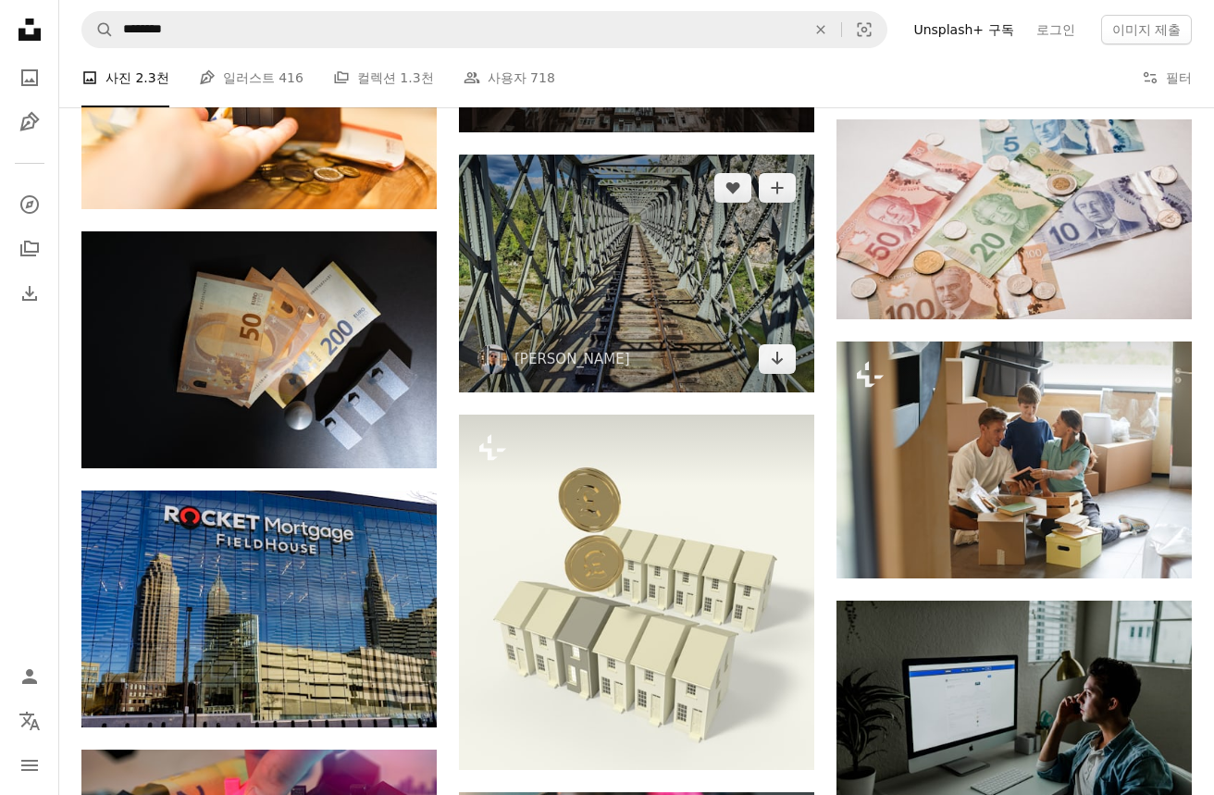
scroll to position [6200, 0]
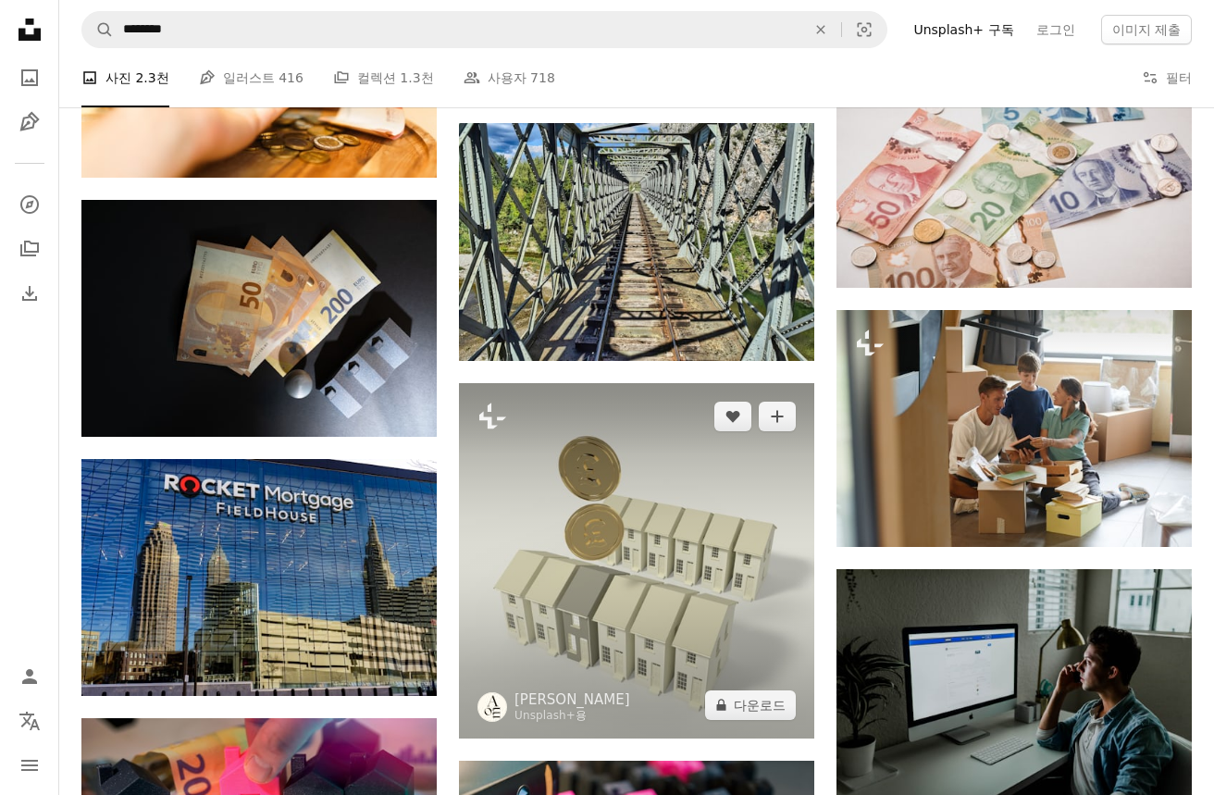
drag, startPoint x: 688, startPoint y: 564, endPoint x: 691, endPoint y: 548, distance: 16.9
click at [688, 563] on img at bounding box center [636, 560] width 355 height 355
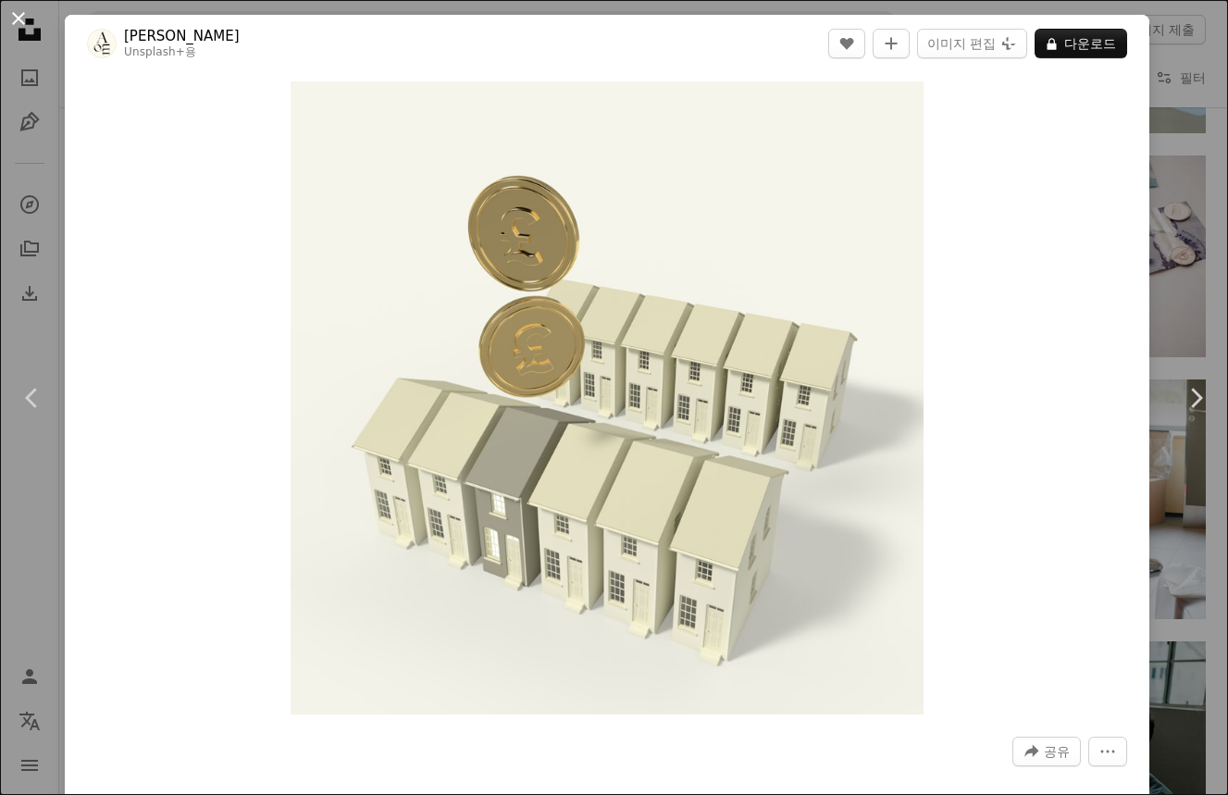
click at [11, 17] on button "An X shape" at bounding box center [18, 18] width 22 height 22
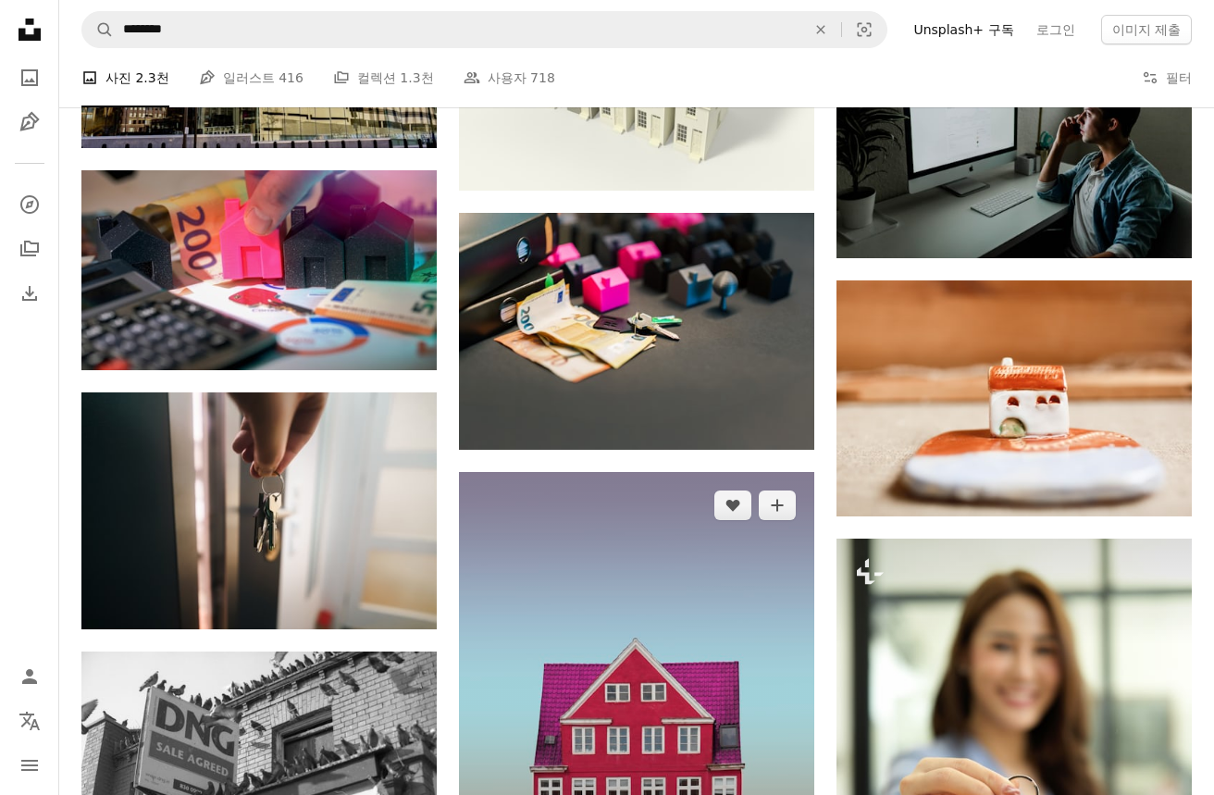
scroll to position [6755, 0]
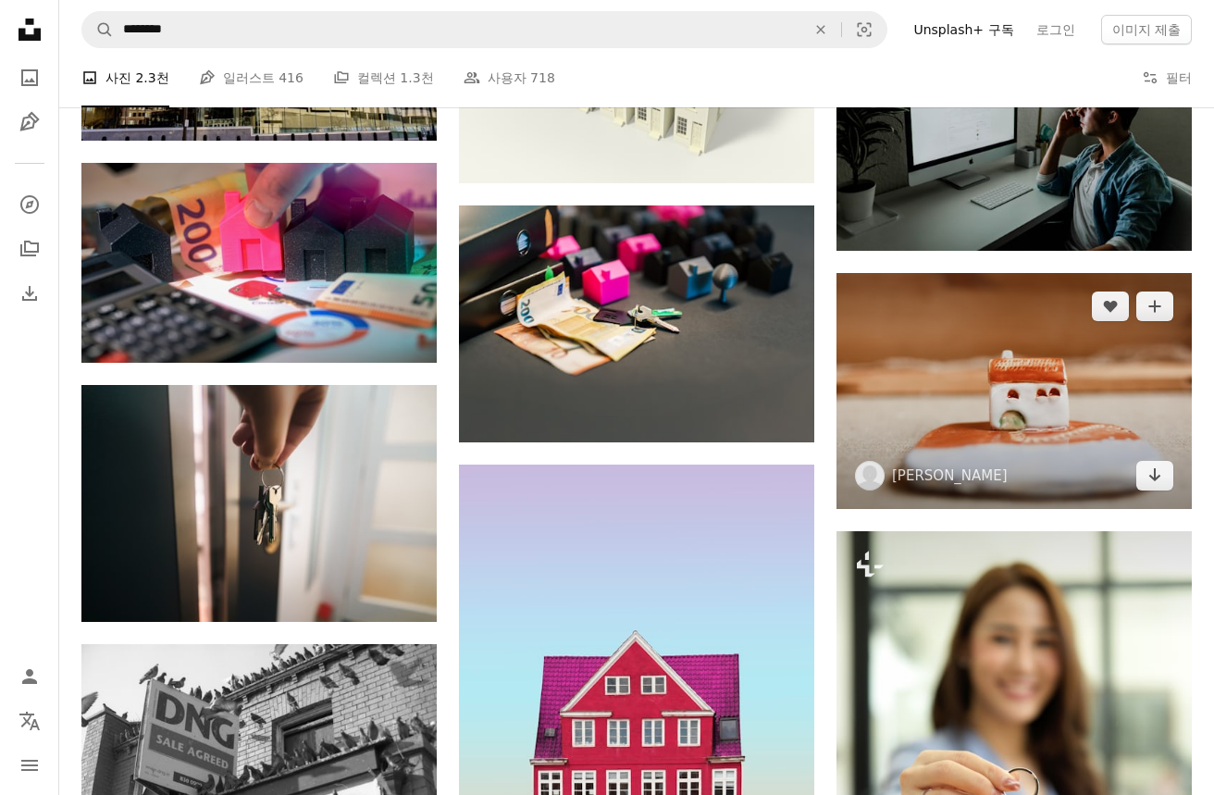
click at [961, 448] on img at bounding box center [1013, 391] width 355 height 237
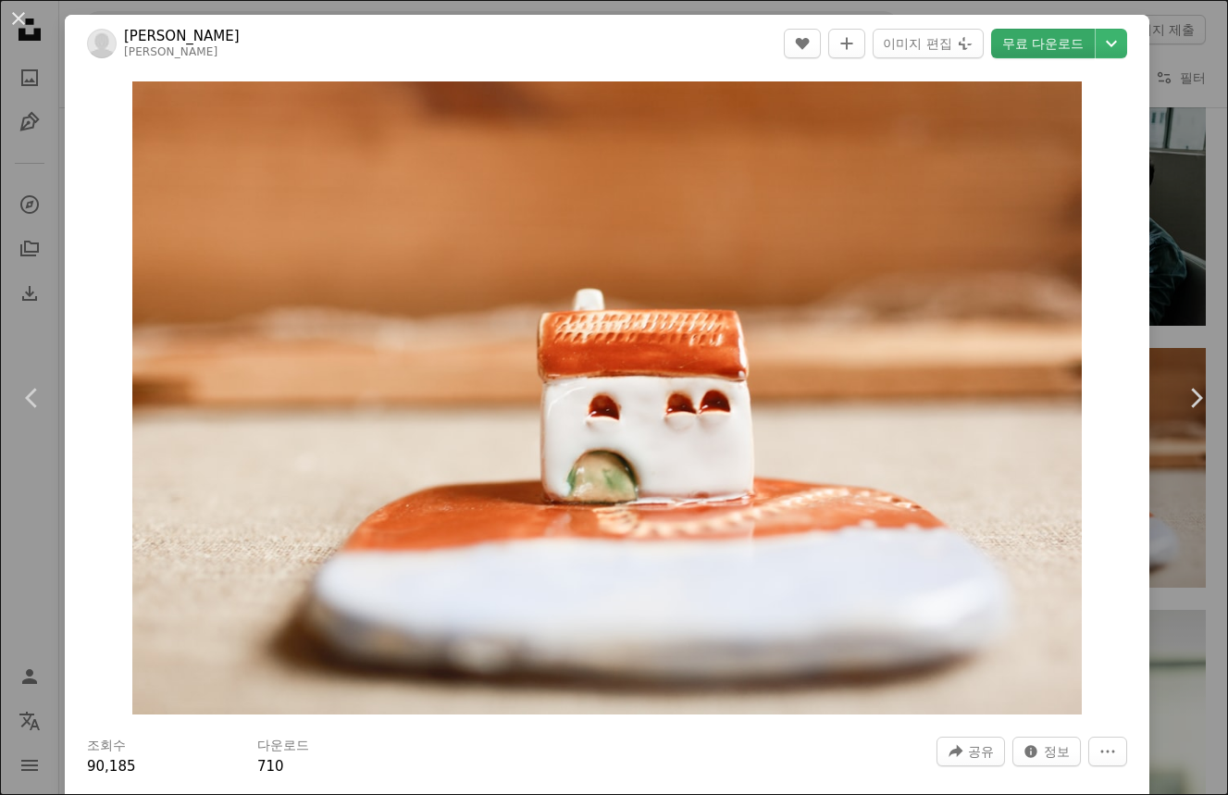
click at [1054, 44] on link "무료 다운로드" at bounding box center [1043, 44] width 104 height 30
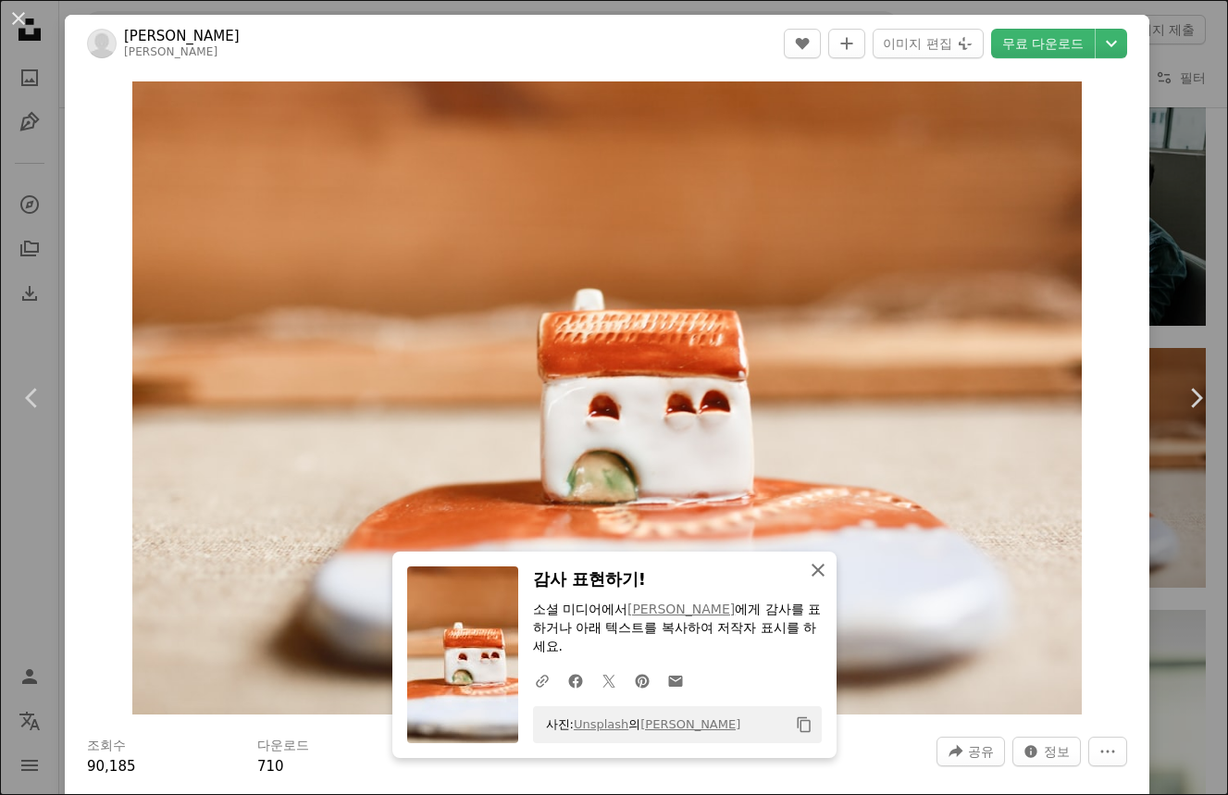
click at [812, 563] on icon "An X shape" at bounding box center [818, 570] width 22 height 22
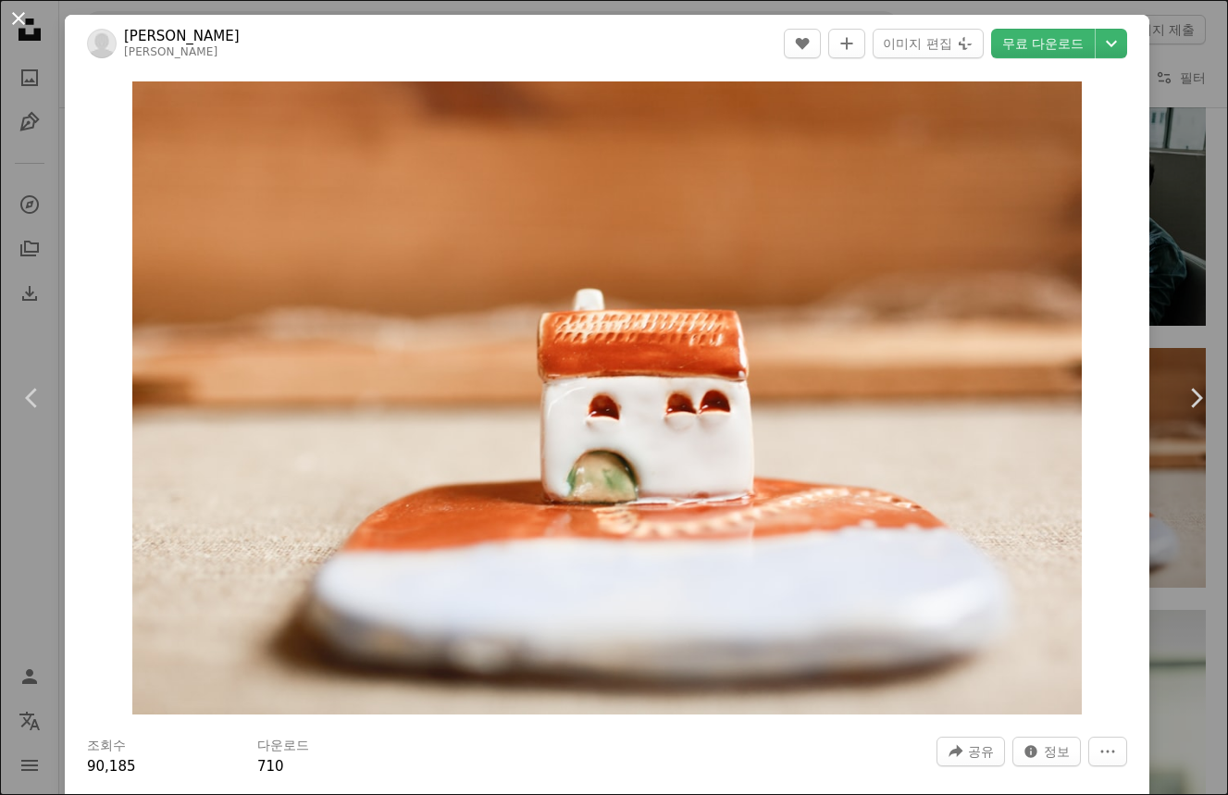
click at [19, 30] on button "An X shape" at bounding box center [18, 18] width 22 height 22
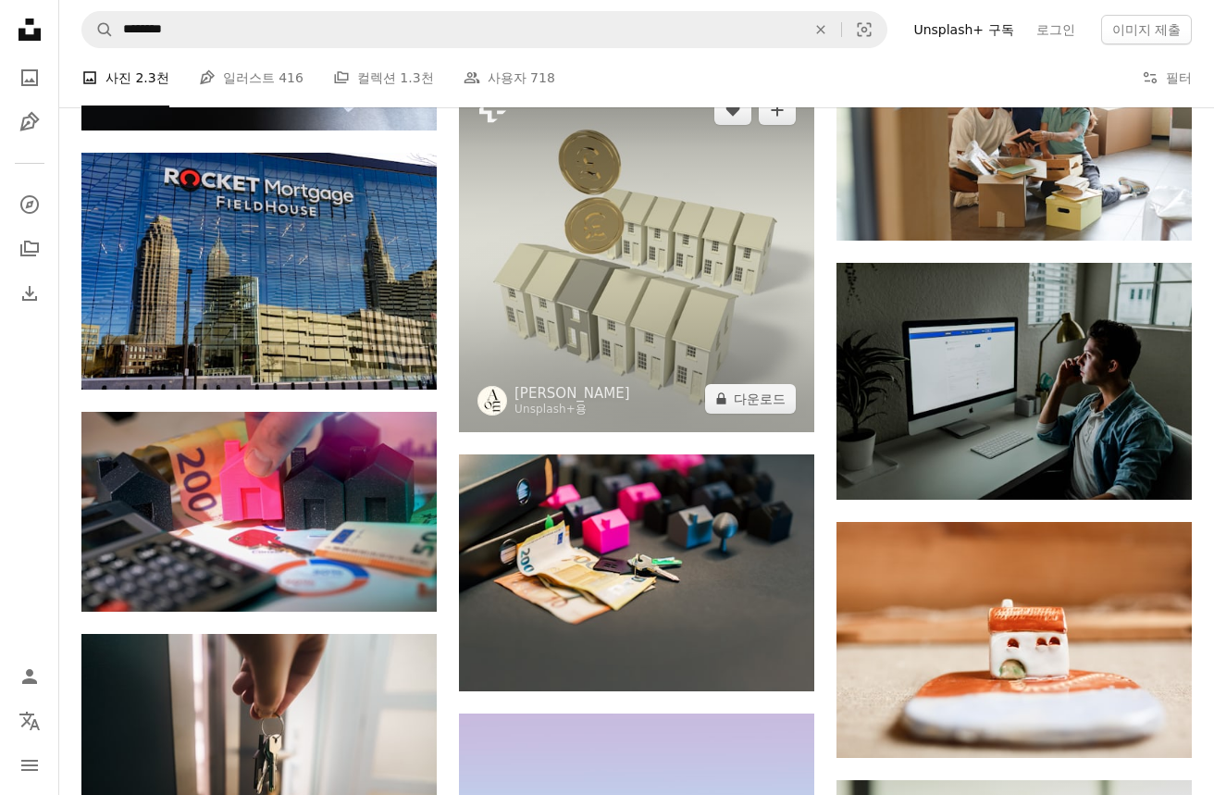
scroll to position [6477, 0]
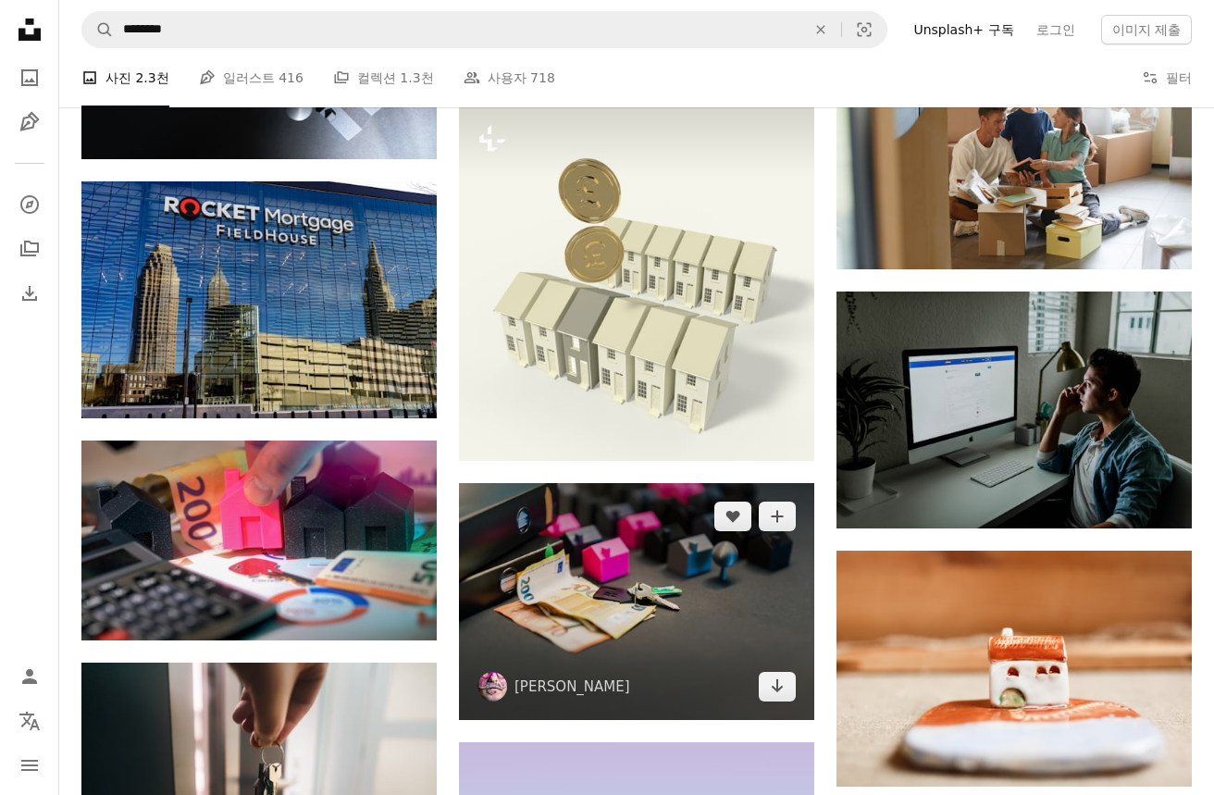
click at [667, 613] on img at bounding box center [636, 602] width 355 height 238
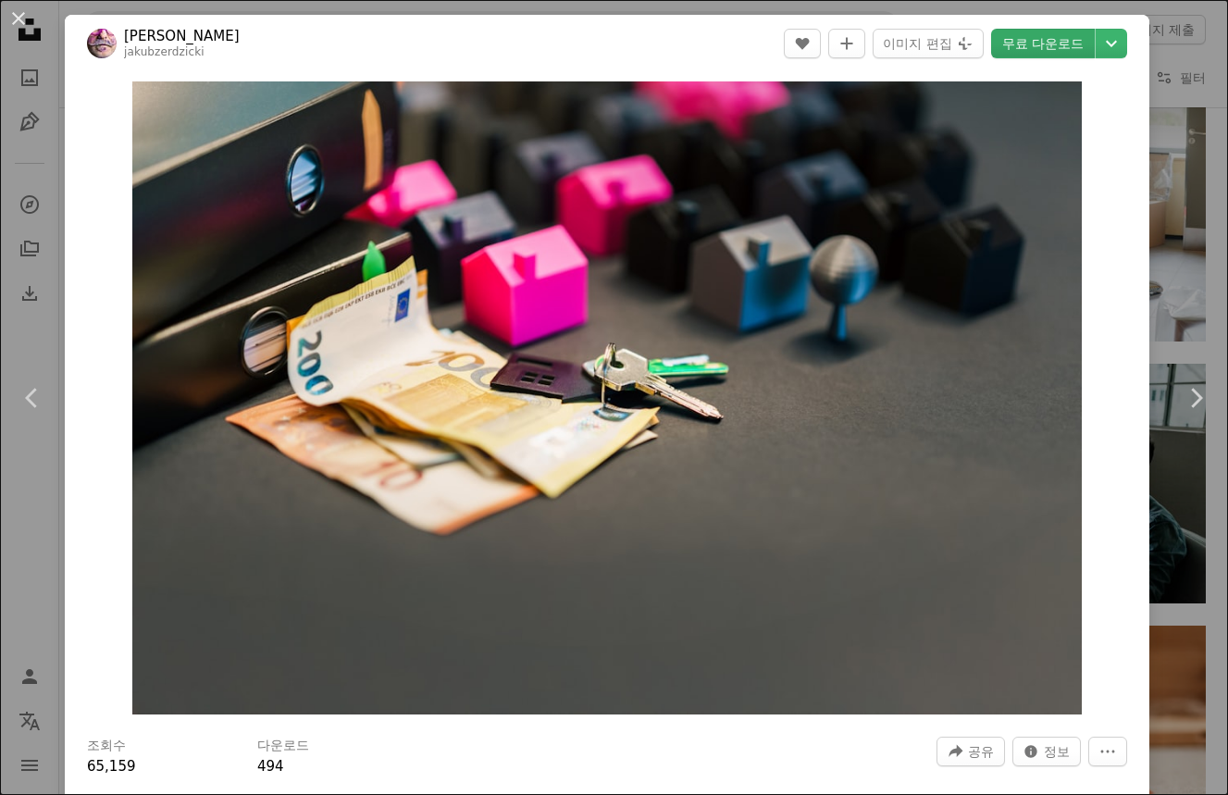
click at [1029, 45] on link "무료 다운로드" at bounding box center [1043, 44] width 104 height 30
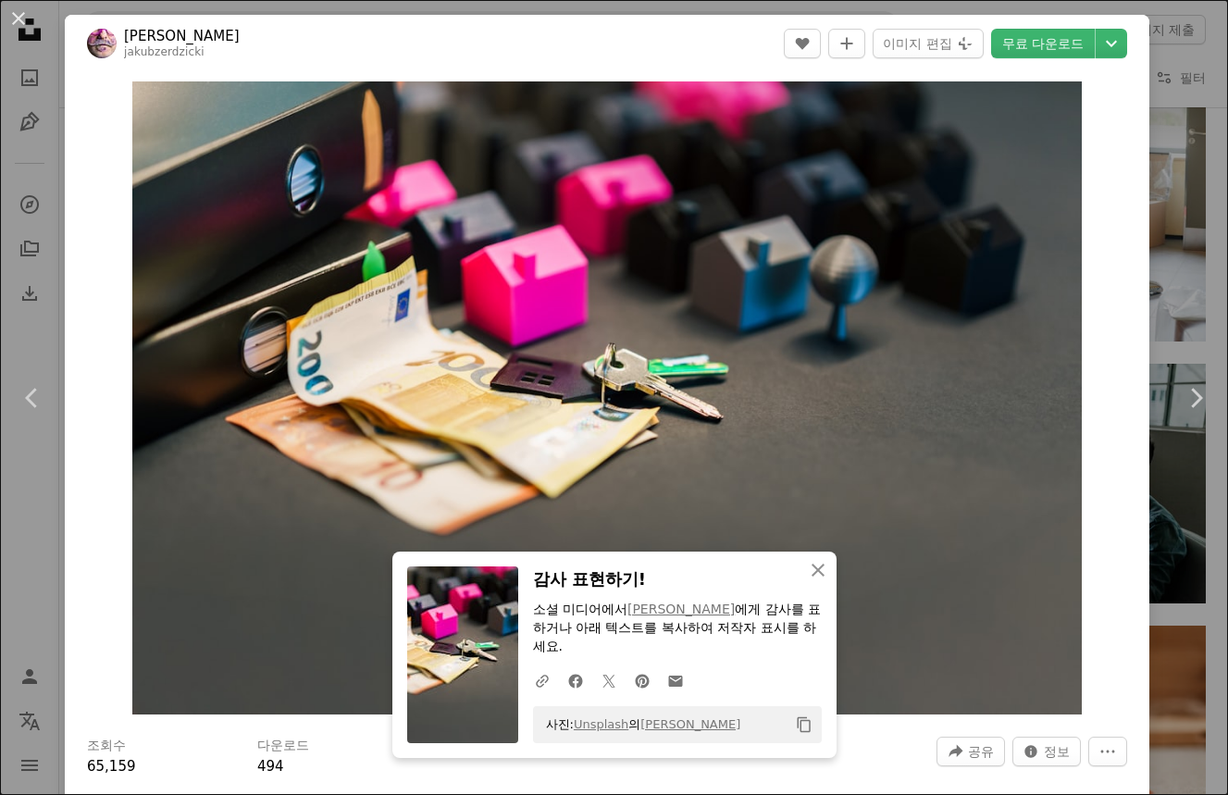
click at [699, 30] on header "[PERSON_NAME] jakubzerdzicki A heart A plus sign 이미지 편집 Plus sign for Unsplash+…" at bounding box center [607, 43] width 1084 height 57
click at [16, 20] on button "An X shape" at bounding box center [18, 18] width 22 height 22
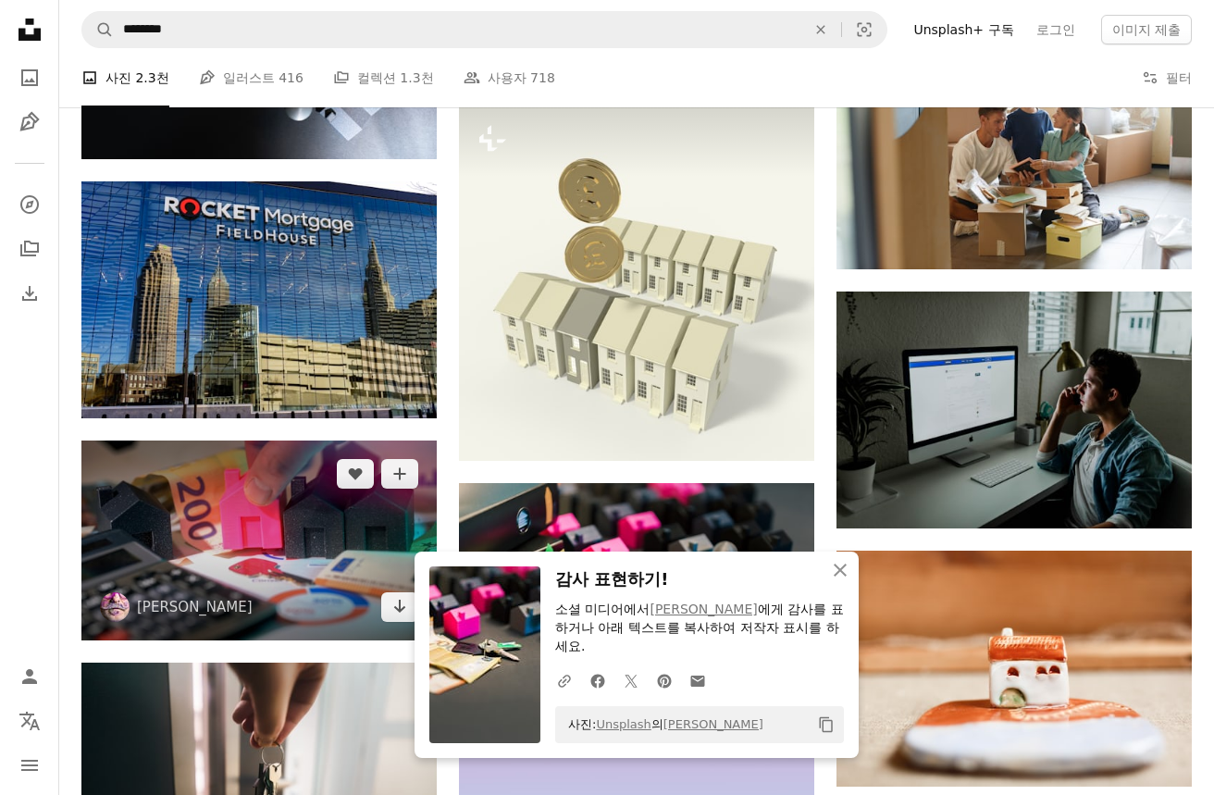
click at [302, 561] on img at bounding box center [258, 540] width 355 height 200
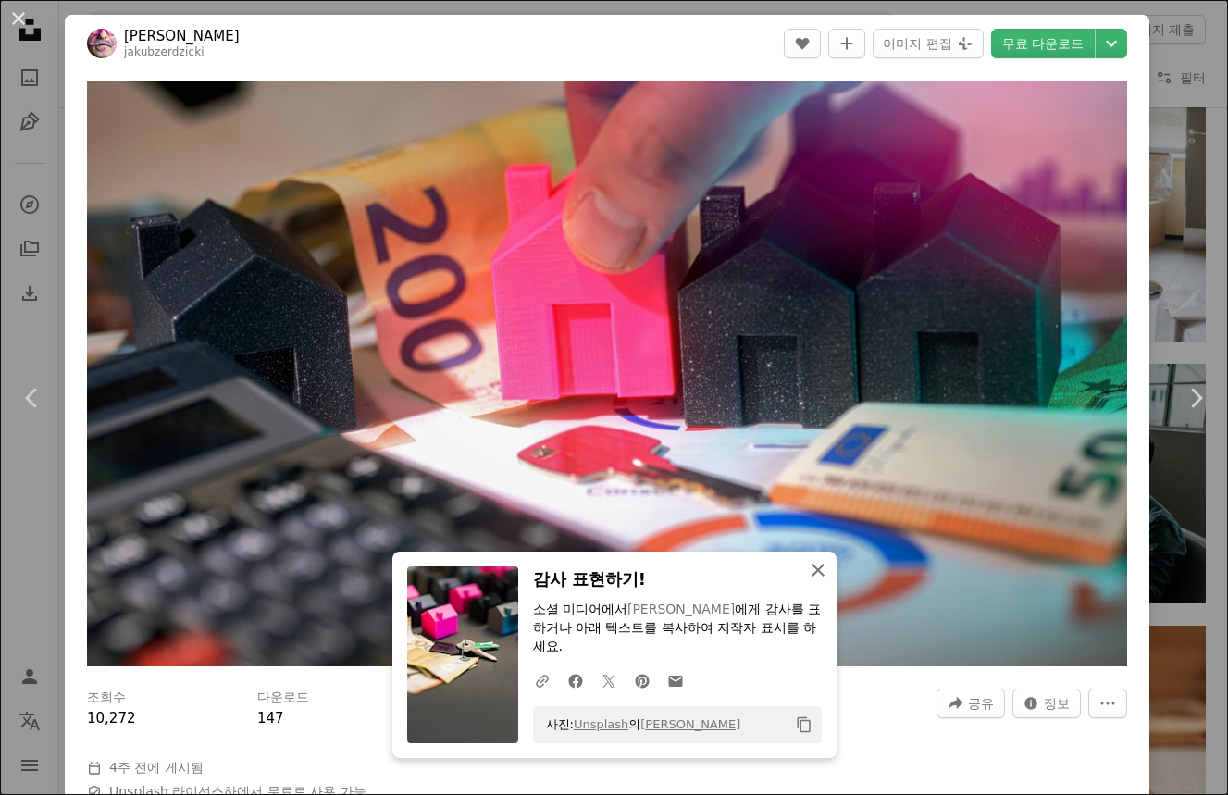
click at [820, 566] on icon "An X shape" at bounding box center [818, 570] width 22 height 22
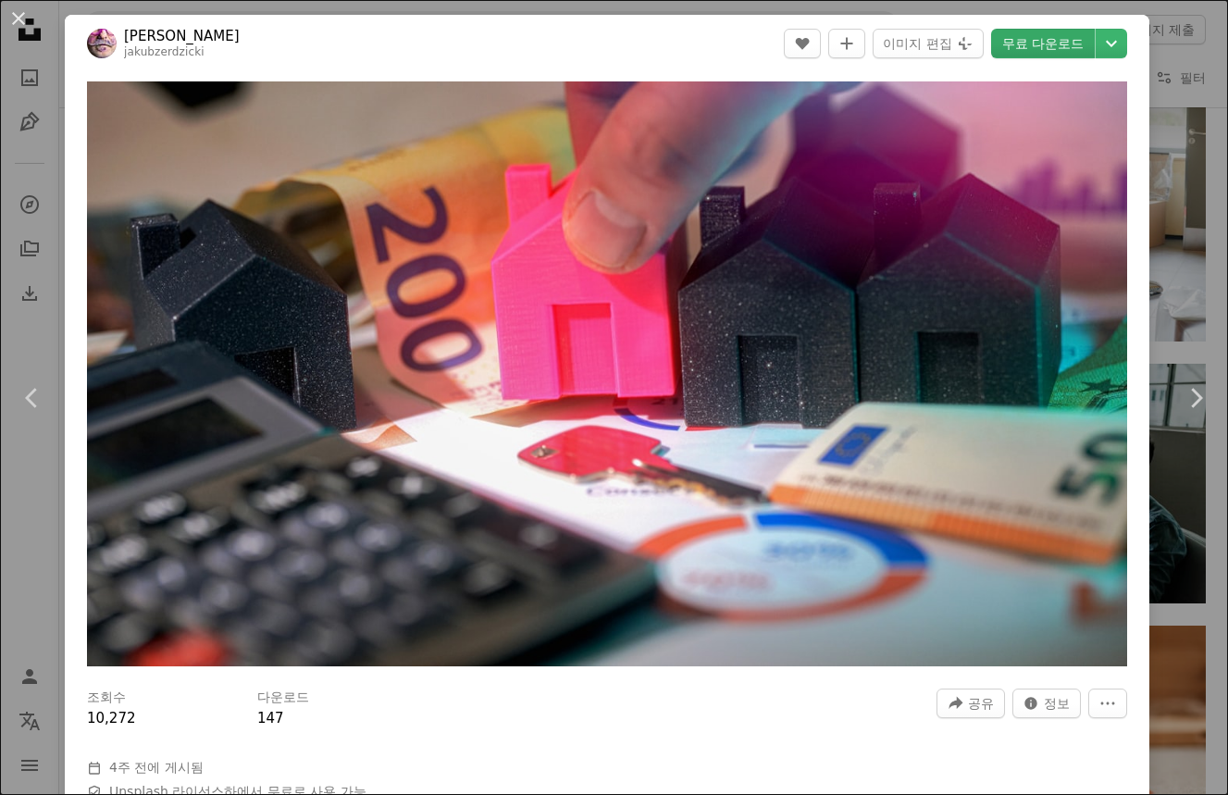
click at [1035, 43] on link "무료 다운로드" at bounding box center [1043, 44] width 104 height 30
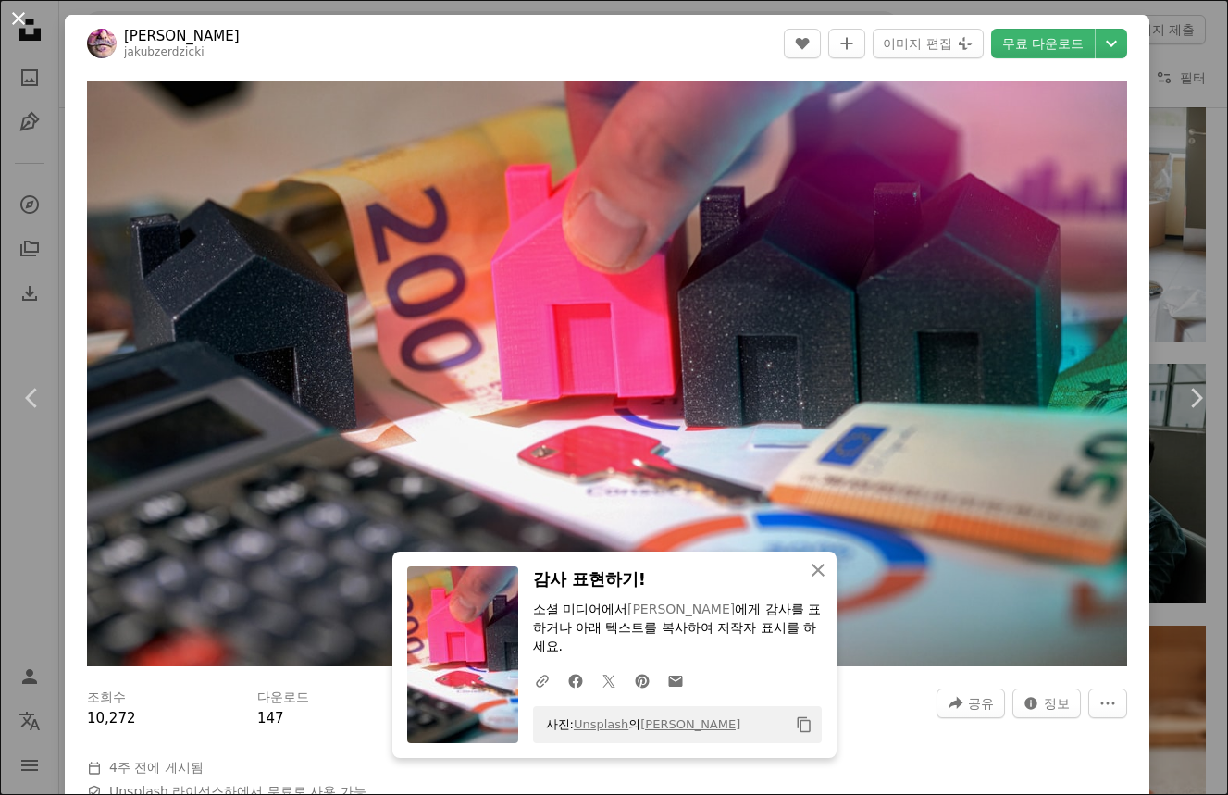
click at [23, 22] on button "An X shape" at bounding box center [18, 18] width 22 height 22
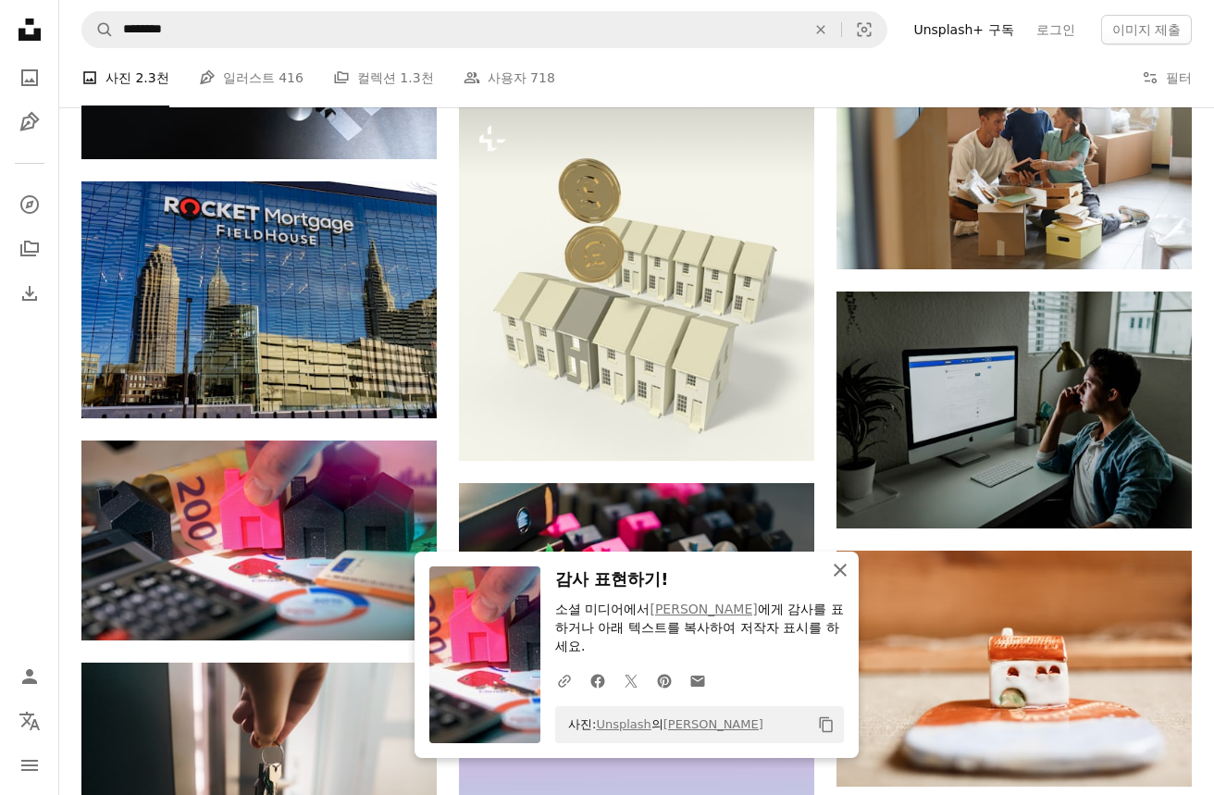
click at [839, 579] on icon "An X shape" at bounding box center [840, 570] width 22 height 22
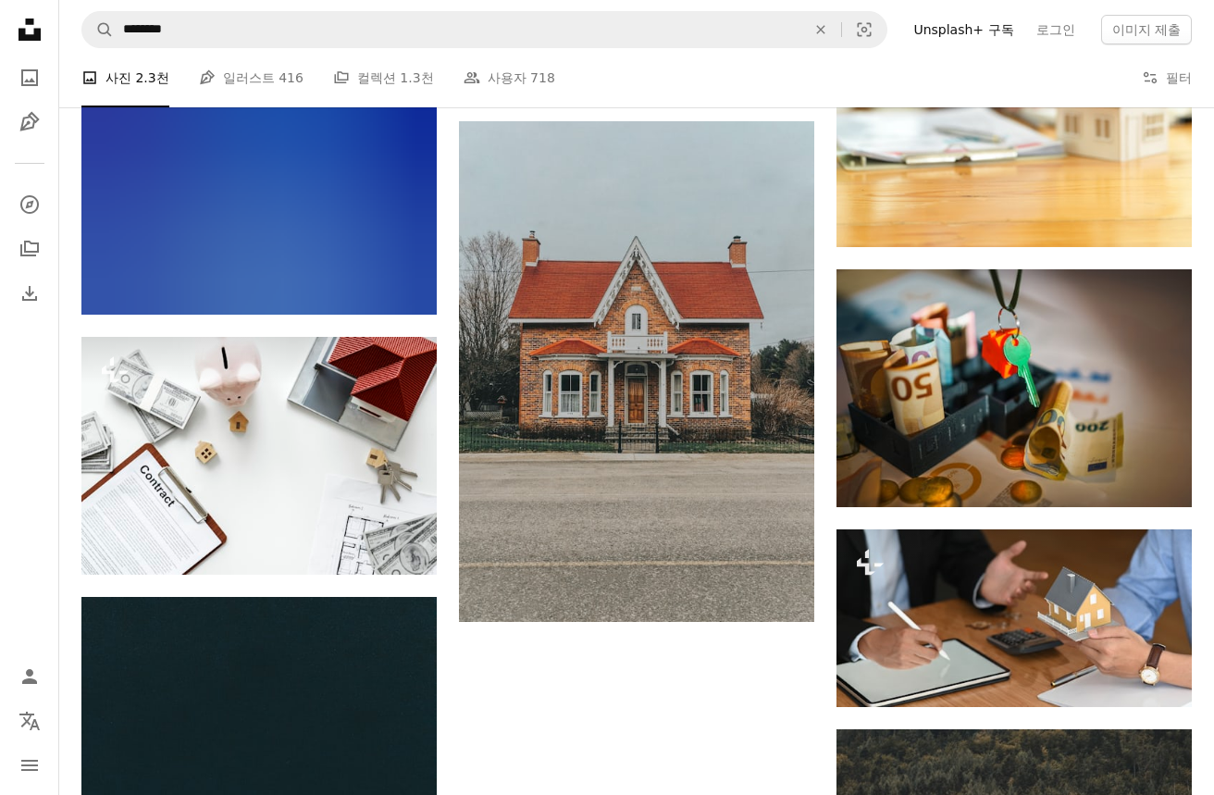
scroll to position [7588, 0]
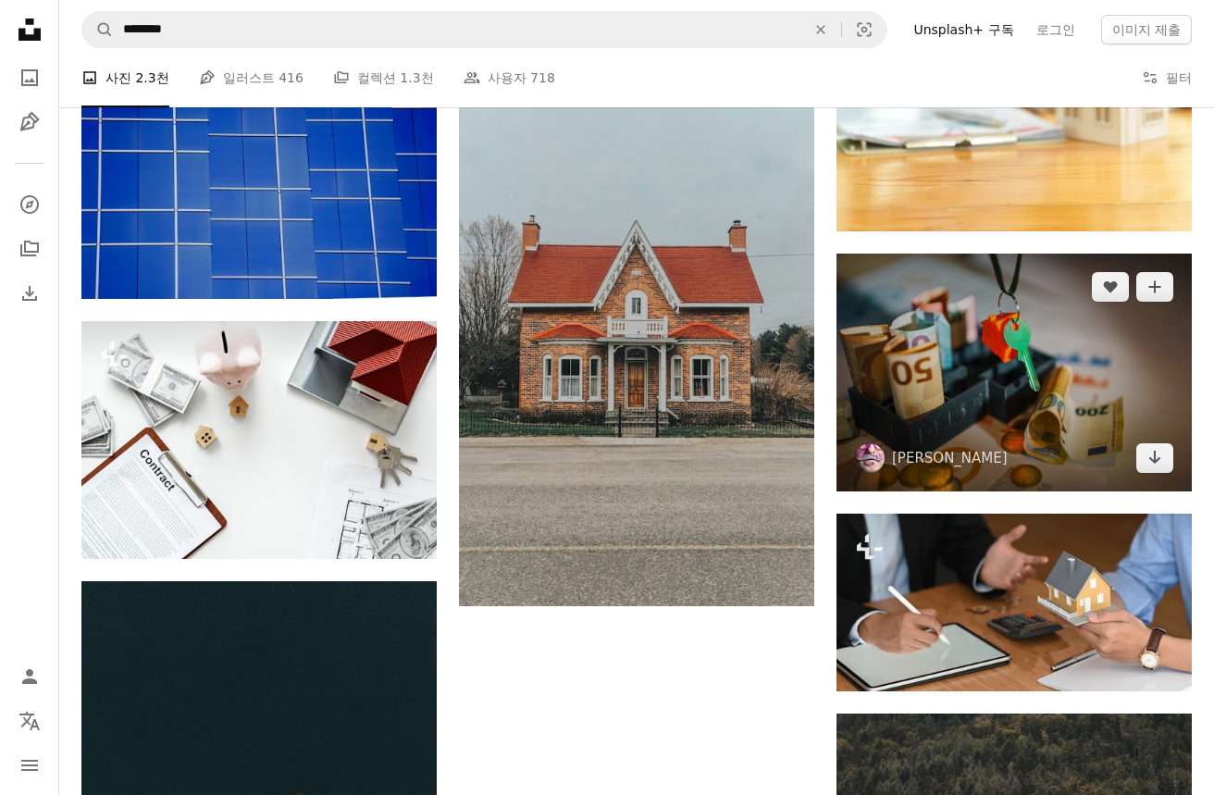
click at [950, 378] on img at bounding box center [1013, 373] width 355 height 238
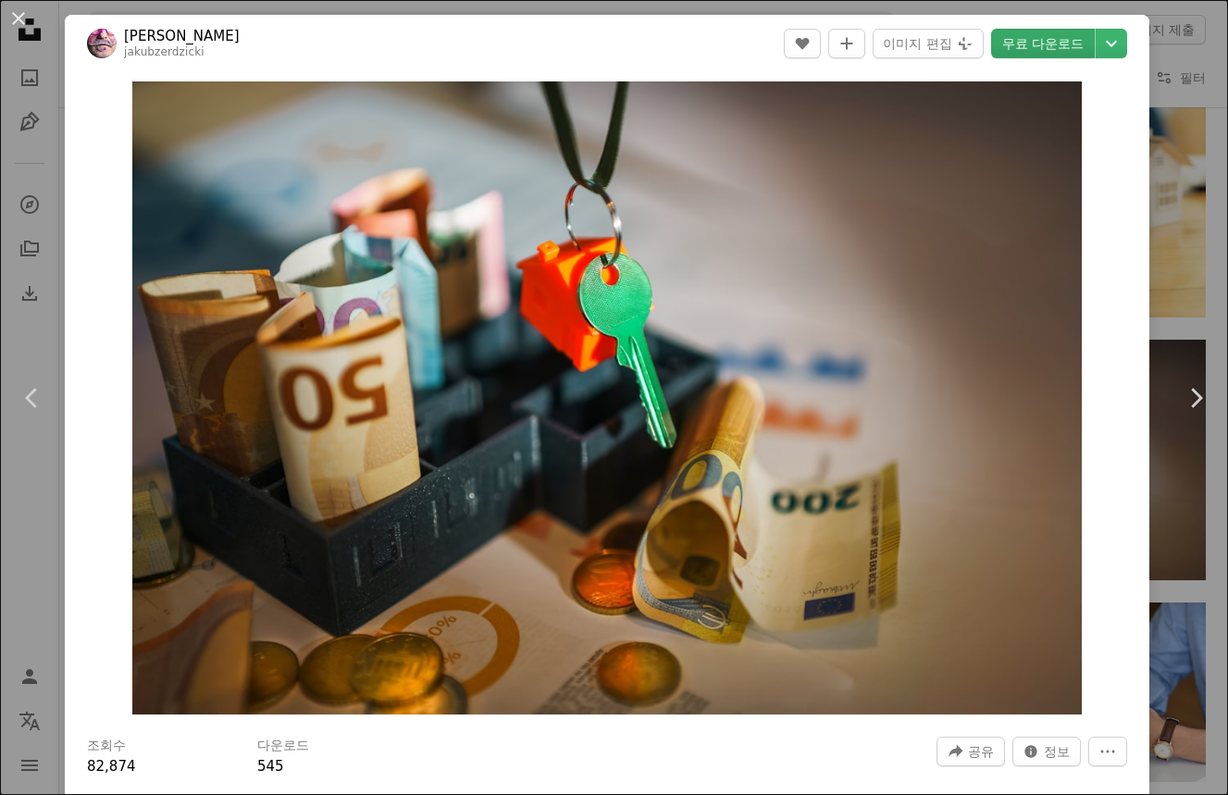
click at [1003, 39] on link "무료 다운로드" at bounding box center [1043, 44] width 104 height 30
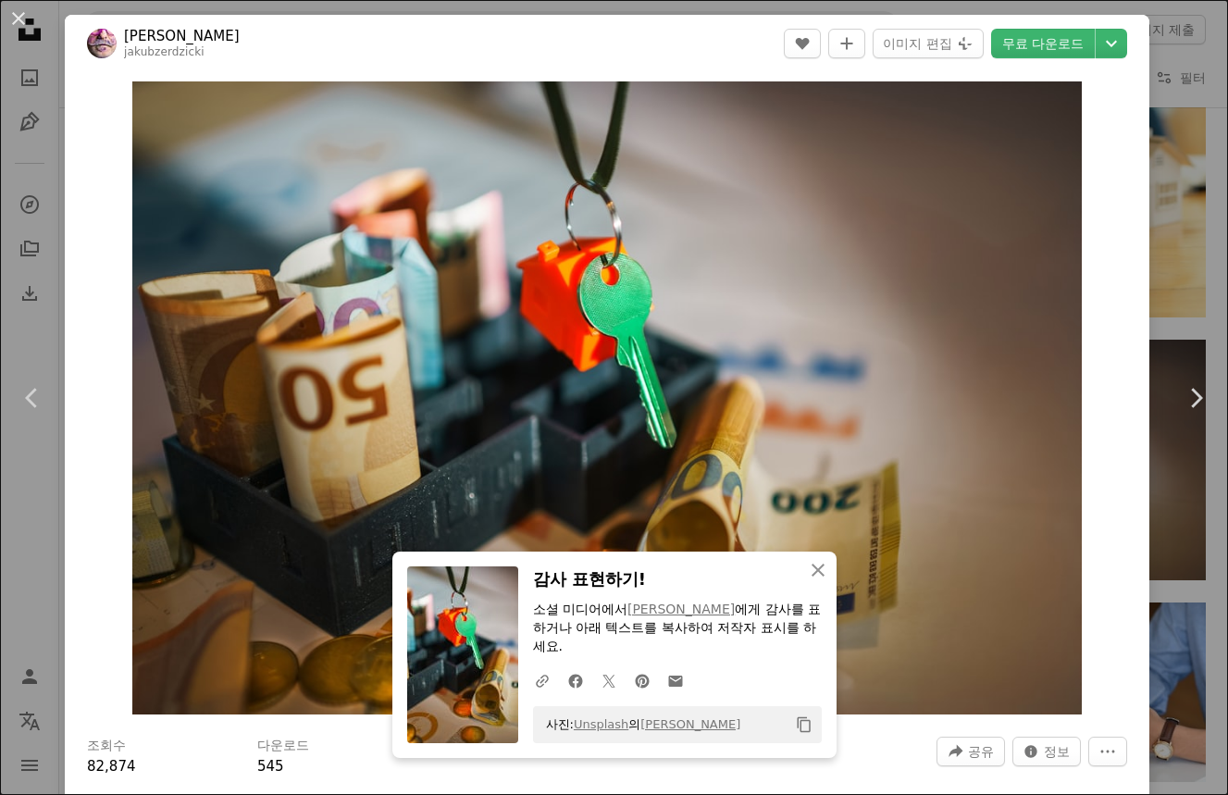
click at [25, 16] on button "An X shape" at bounding box center [18, 18] width 22 height 22
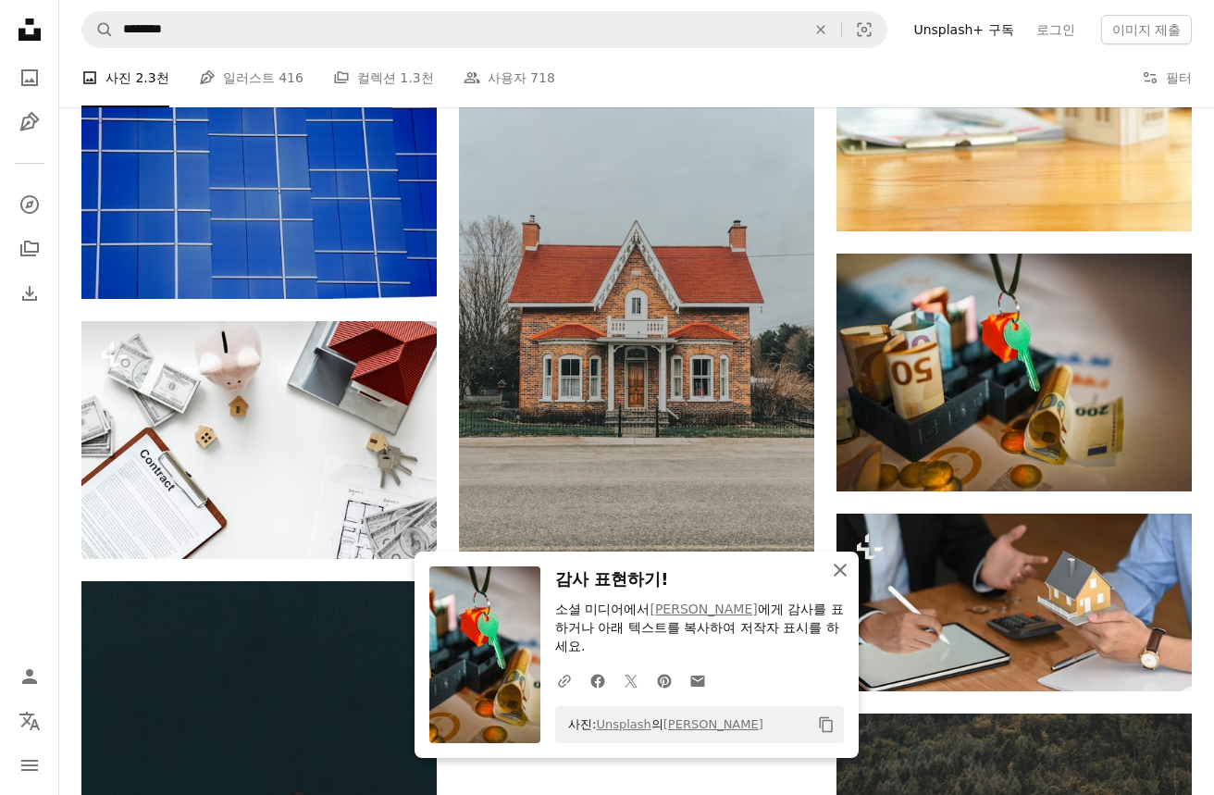
click at [847, 568] on icon "An X shape" at bounding box center [840, 570] width 22 height 22
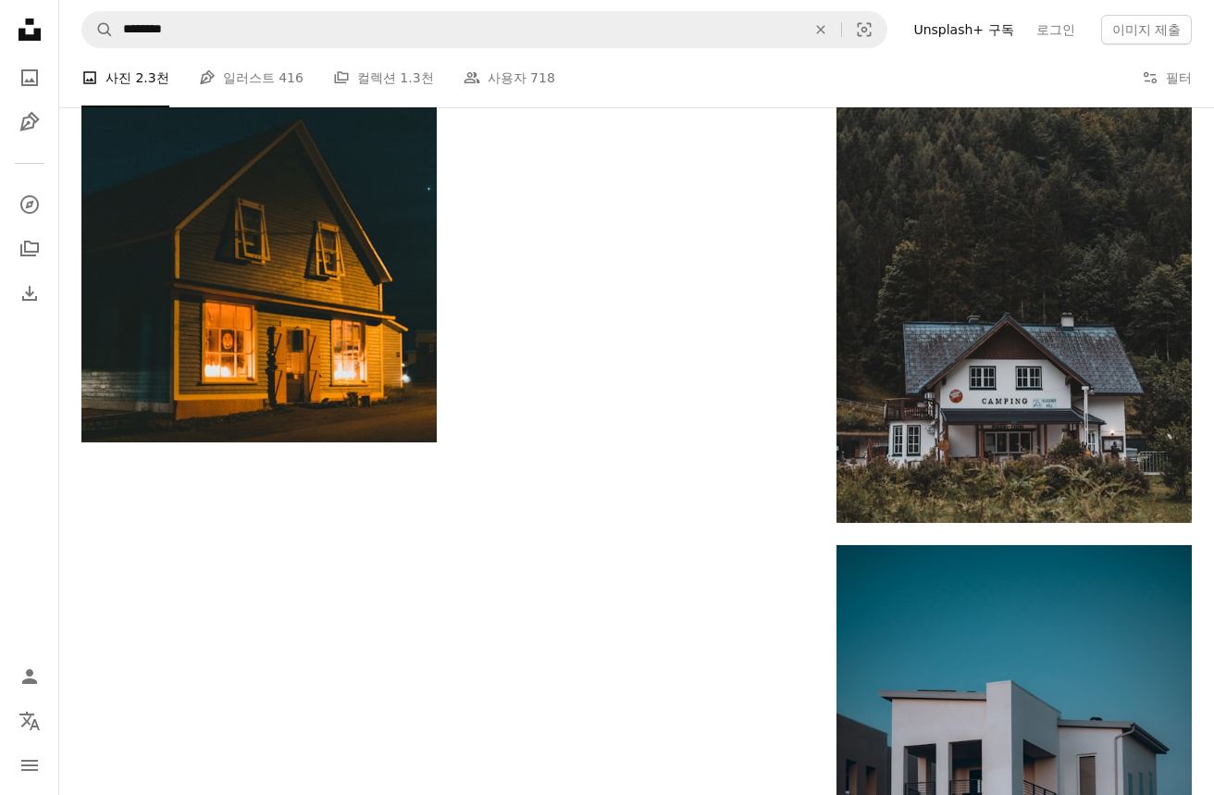
scroll to position [7958, 0]
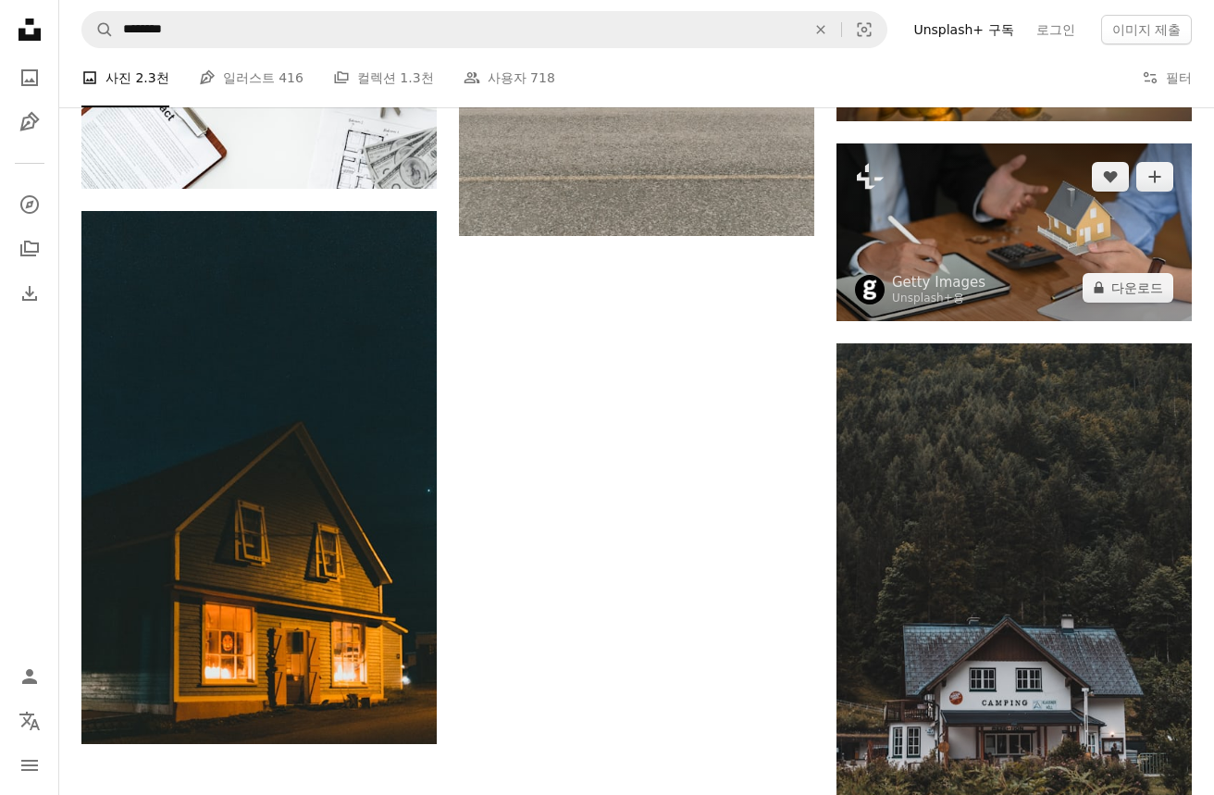
click at [1033, 293] on img at bounding box center [1013, 232] width 355 height 178
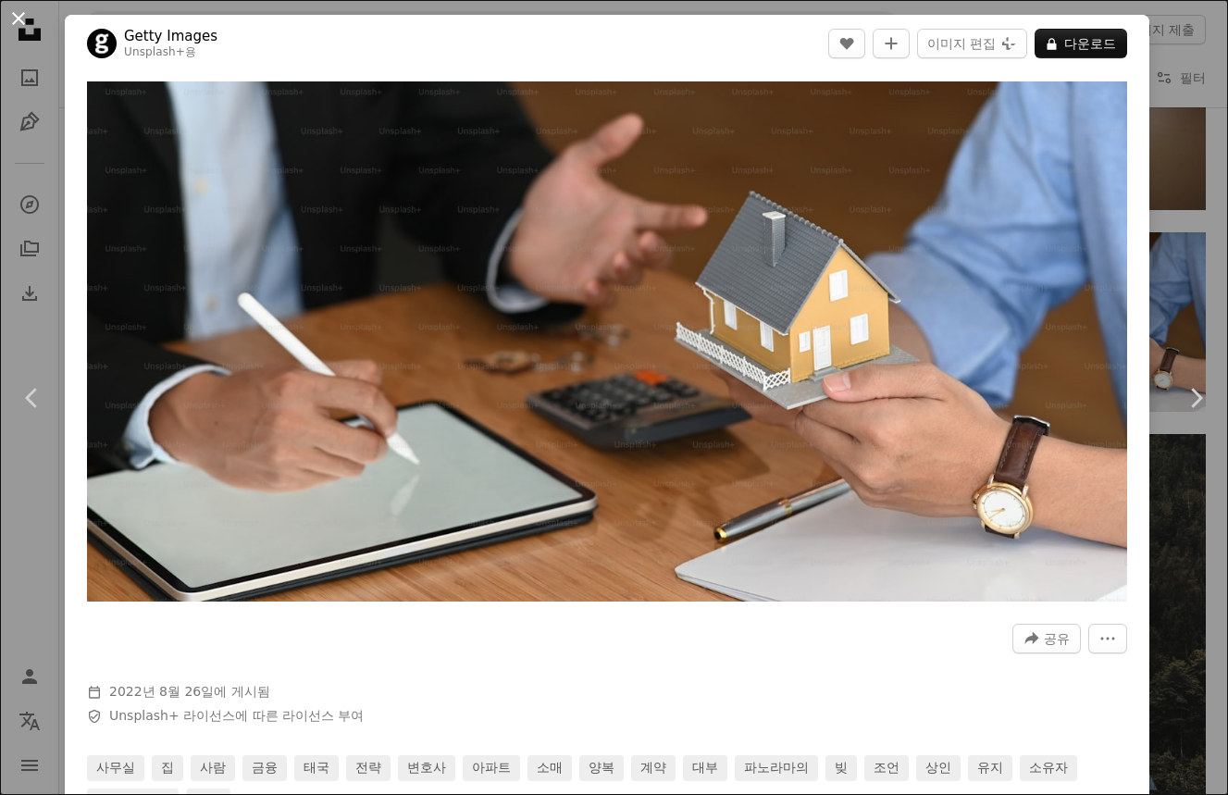
click at [28, 14] on button "An X shape" at bounding box center [18, 18] width 22 height 22
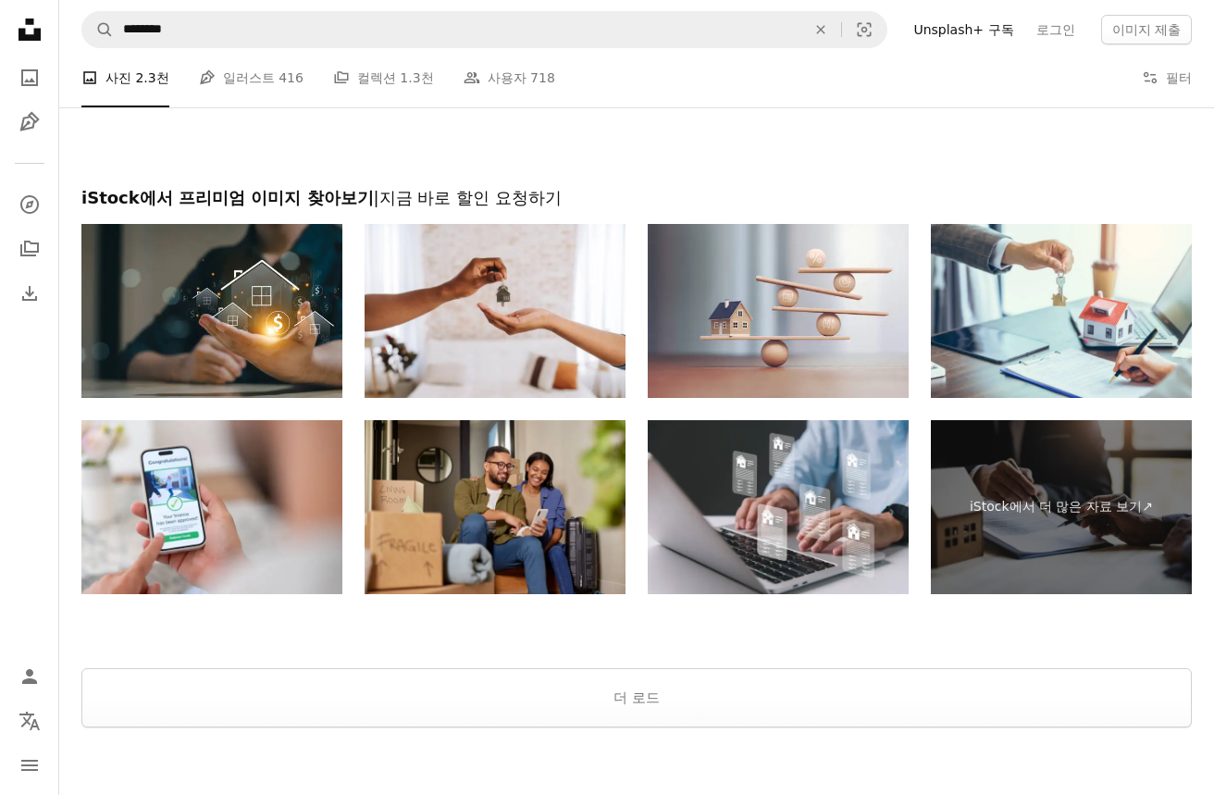
scroll to position [9253, 0]
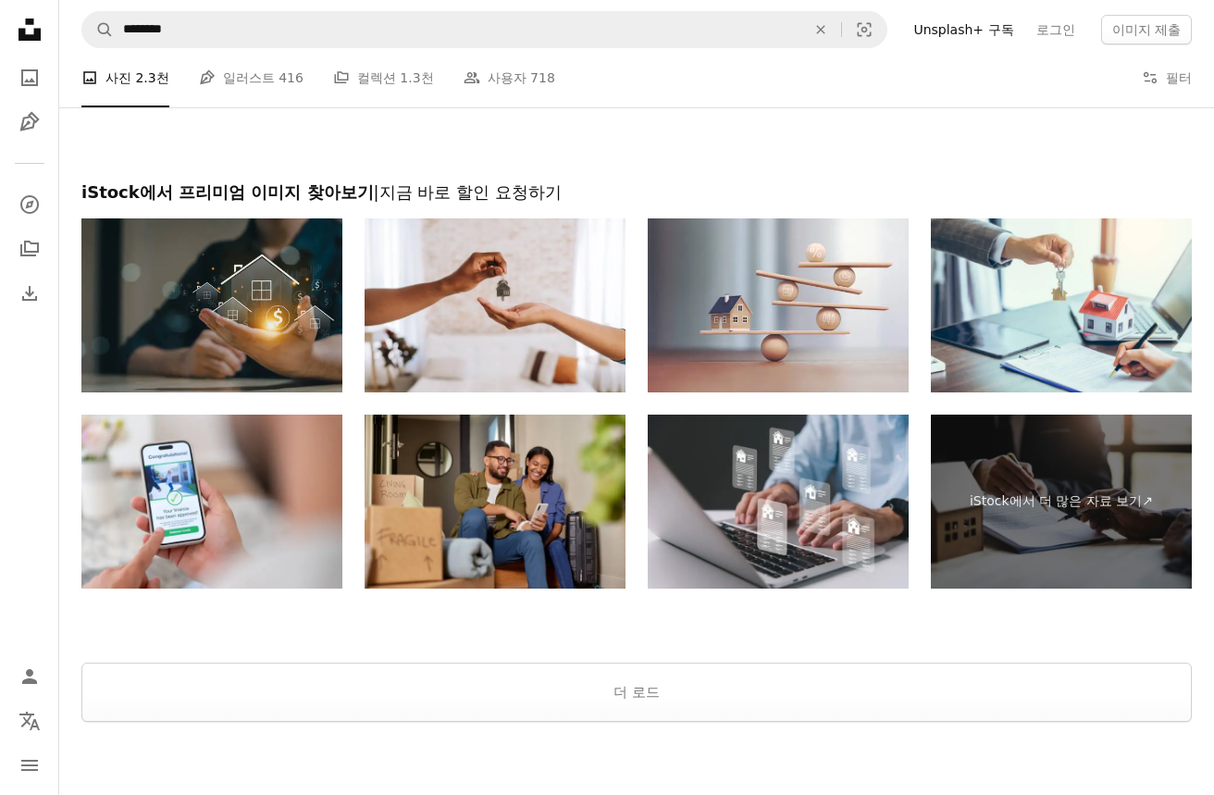
click at [260, 345] on img at bounding box center [211, 305] width 261 height 174
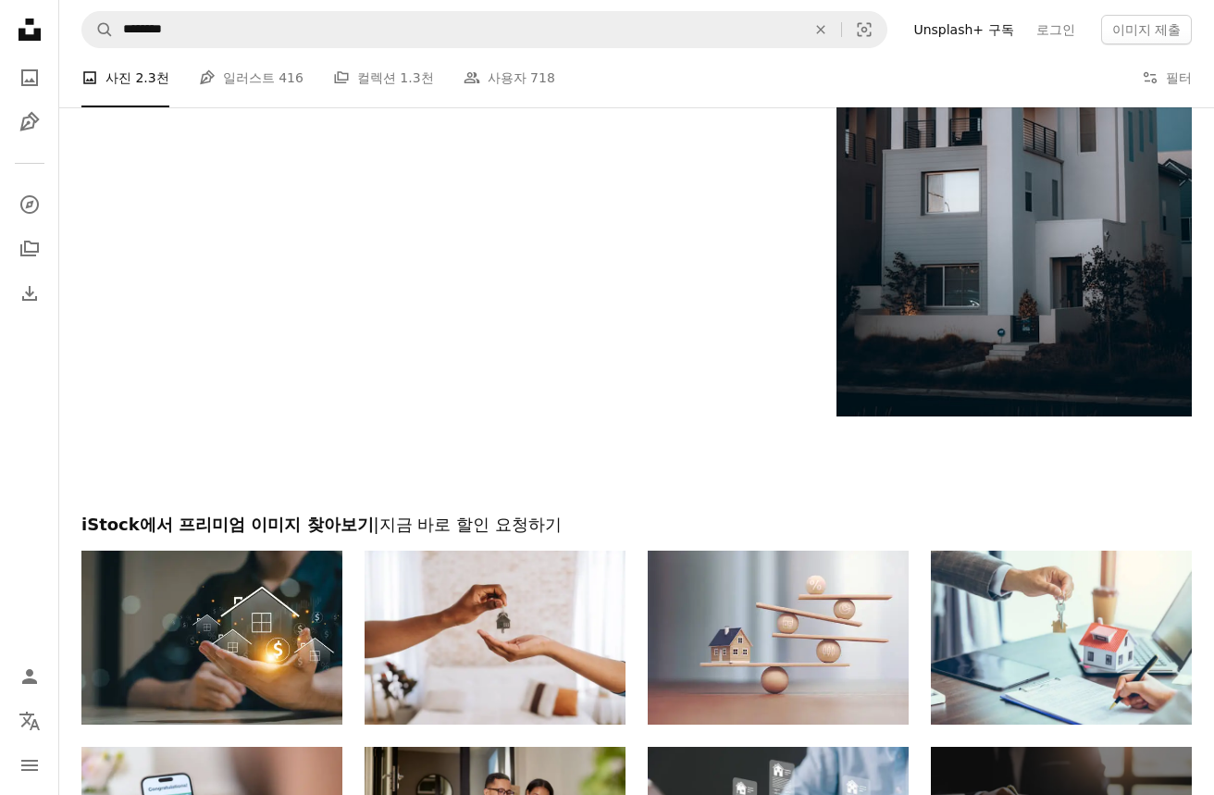
scroll to position [9393, 0]
